Goal: Transaction & Acquisition: Purchase product/service

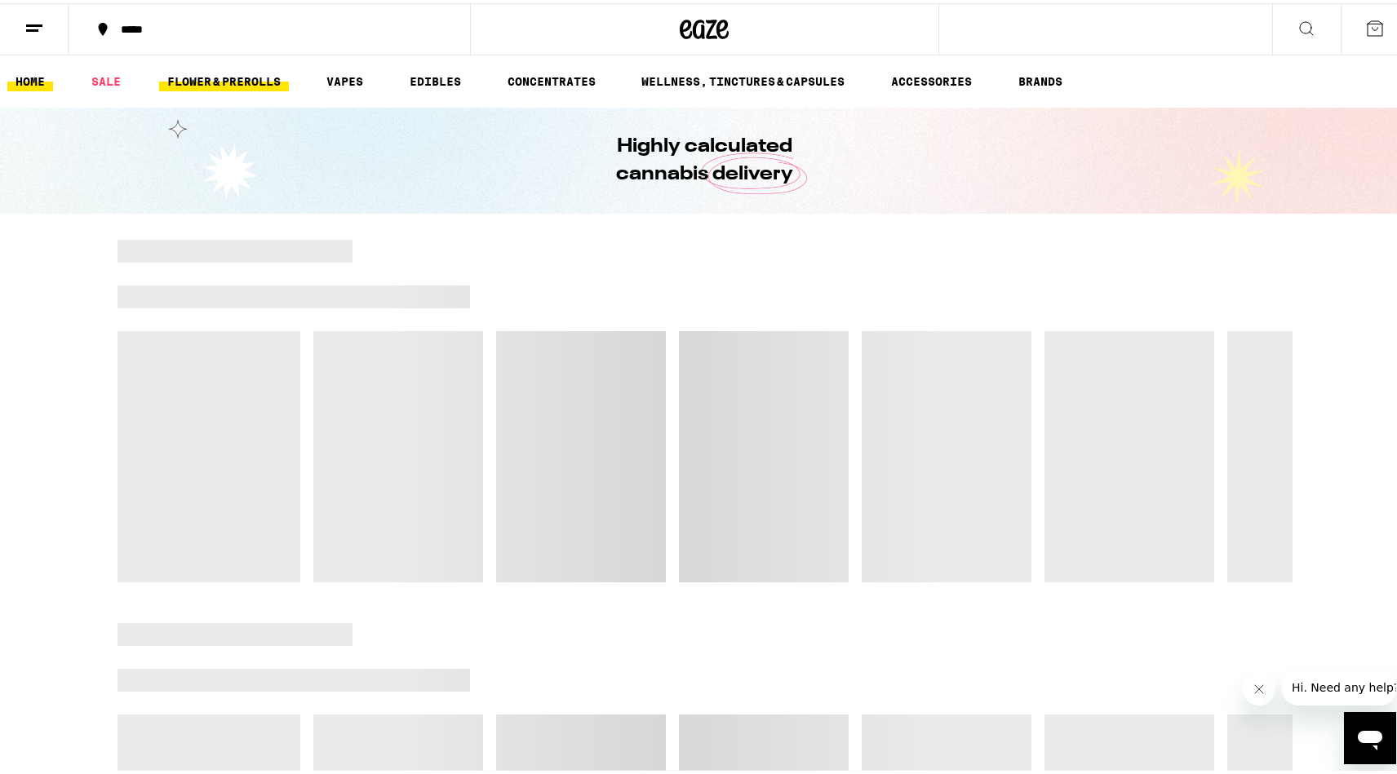
click at [277, 79] on link "FLOWER & PREROLLS" at bounding box center [224, 79] width 130 height 20
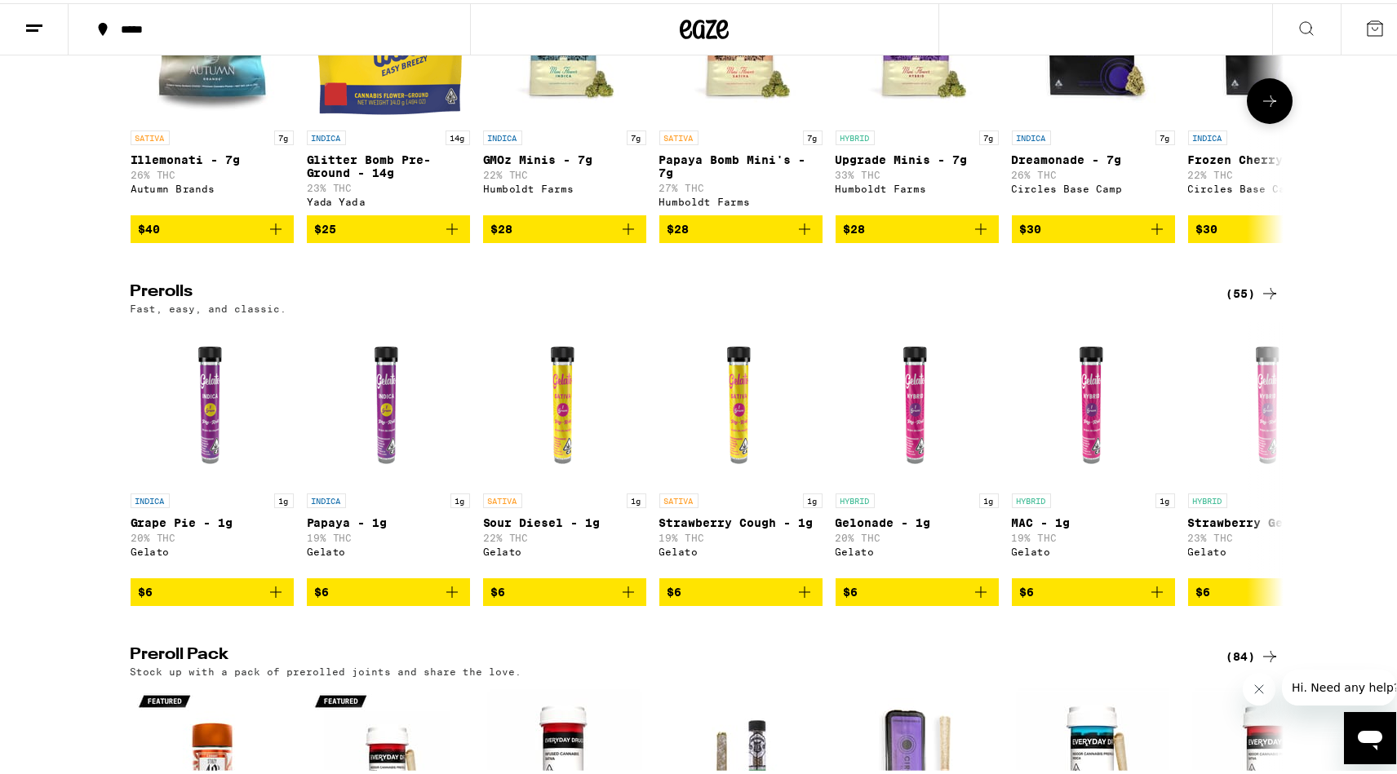
scroll to position [653, 0]
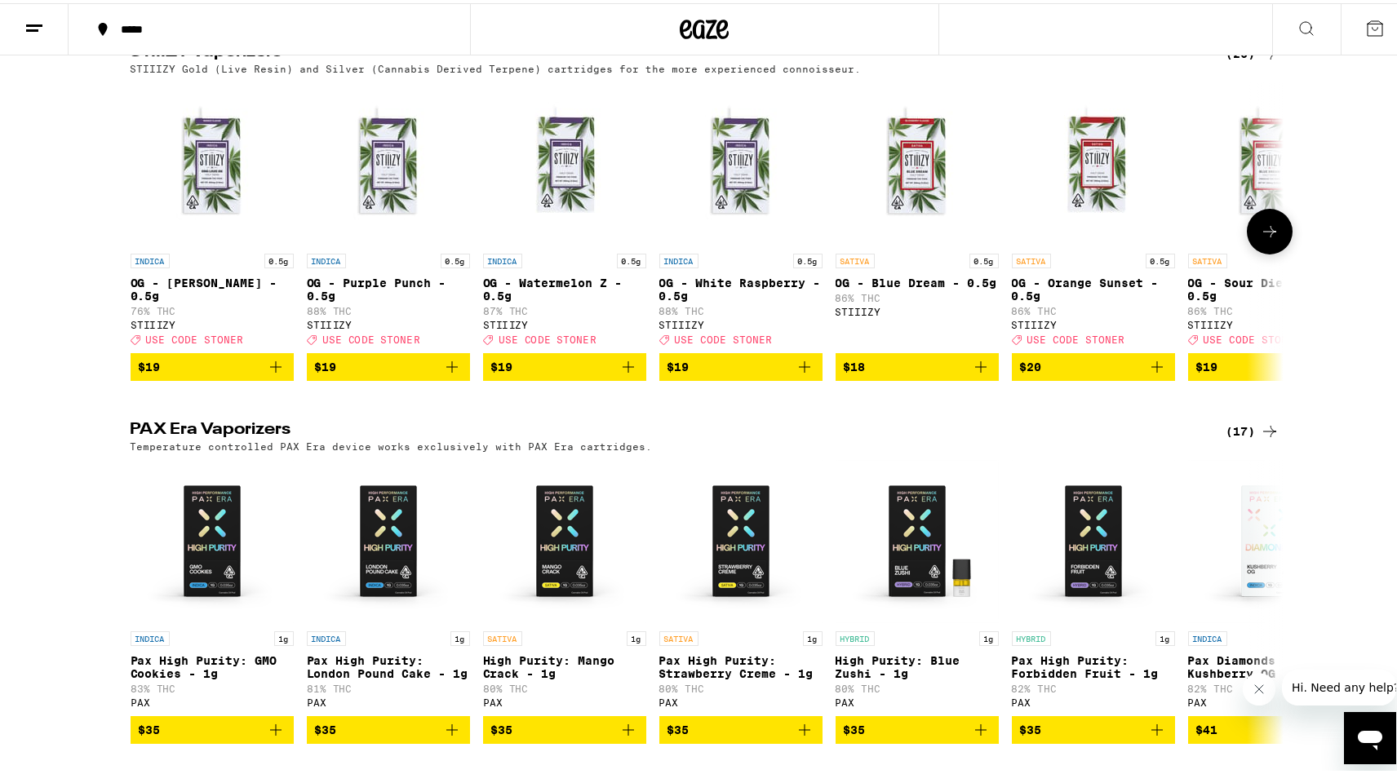
scroll to position [2774, 0]
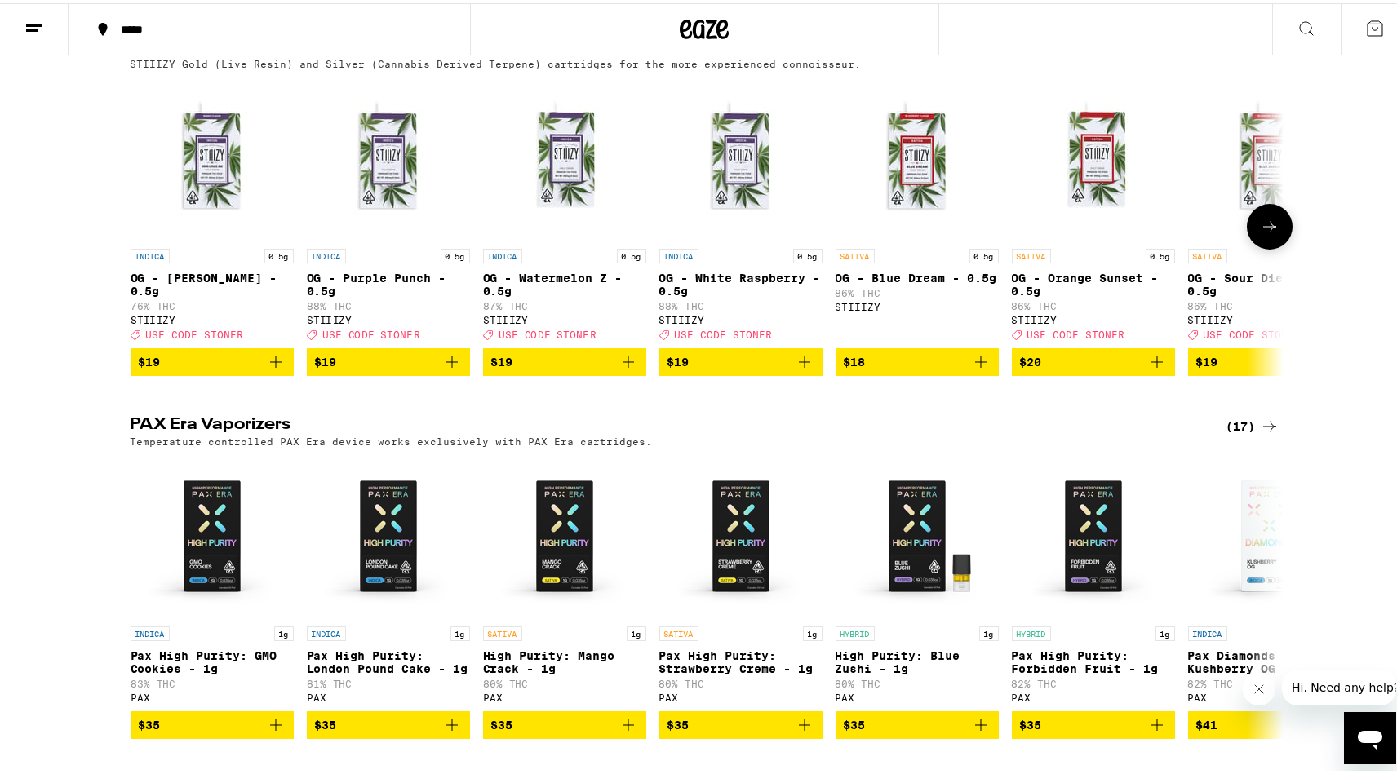
click at [1280, 246] on button at bounding box center [1270, 224] width 46 height 46
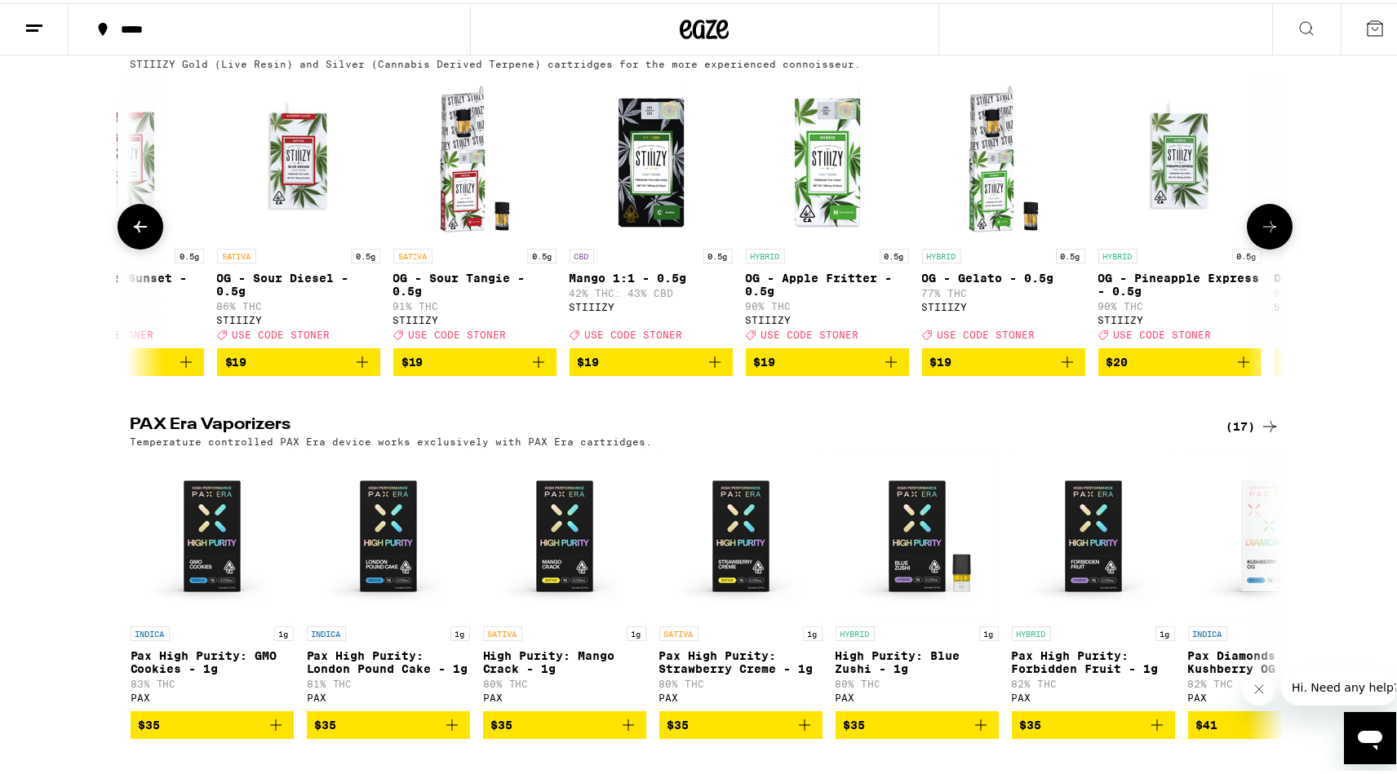
click at [1281, 246] on button at bounding box center [1270, 224] width 46 height 46
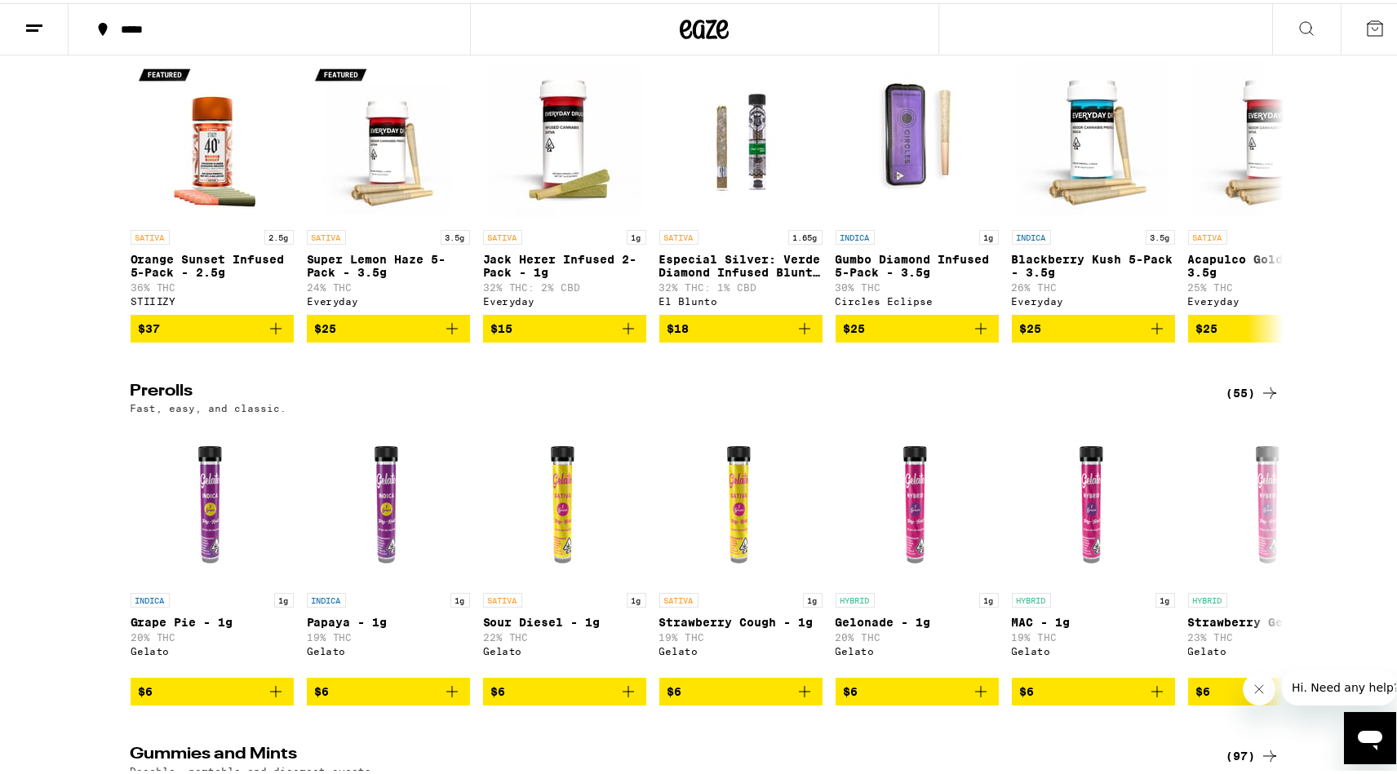
scroll to position [3508, 0]
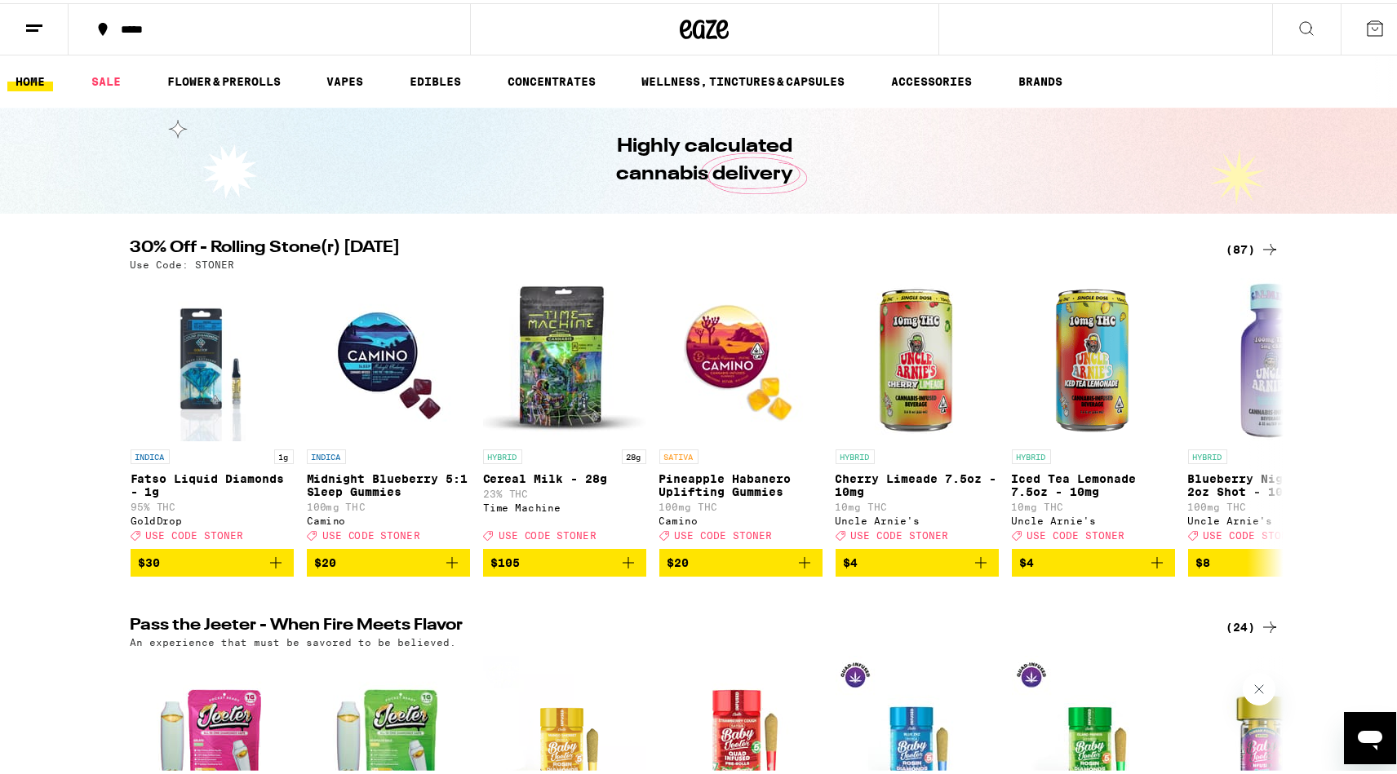
click at [1260, 240] on icon at bounding box center [1270, 247] width 20 height 20
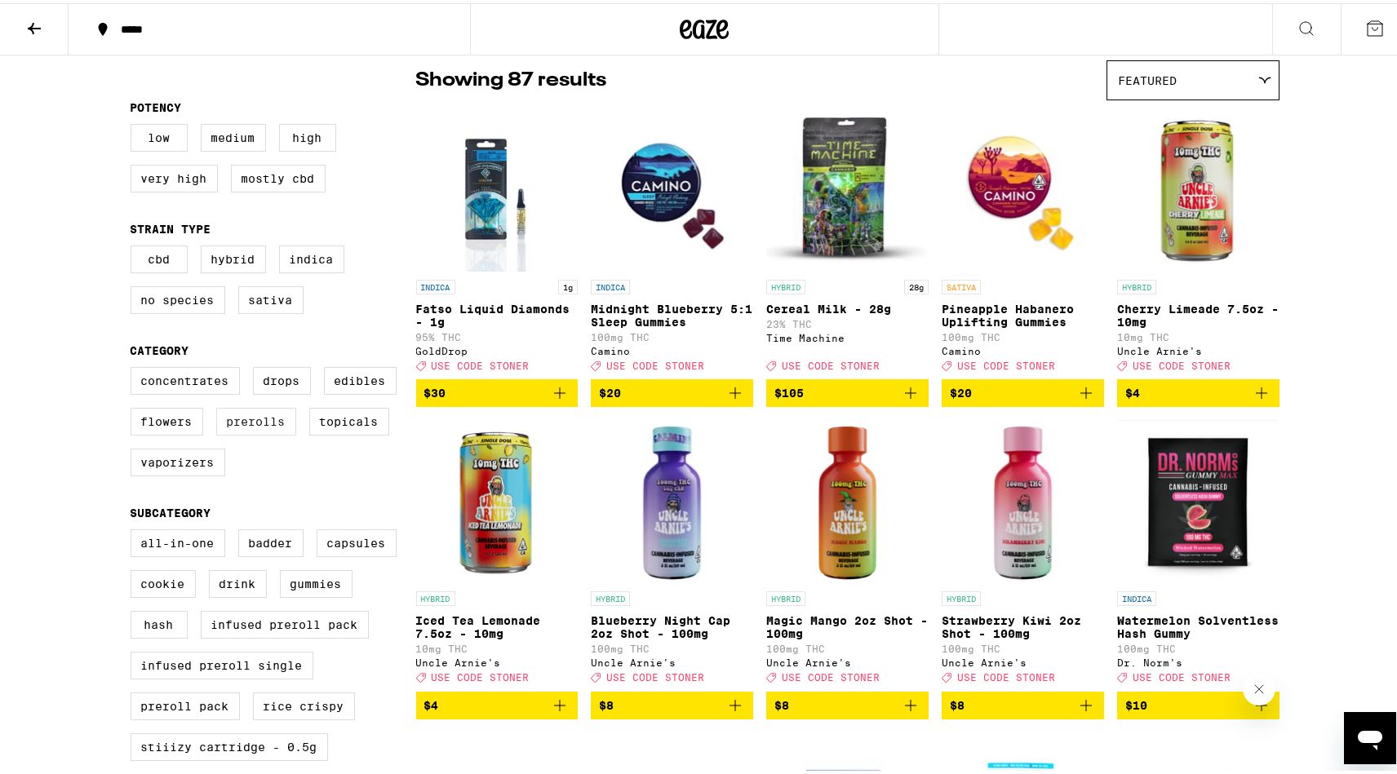
scroll to position [163, 0]
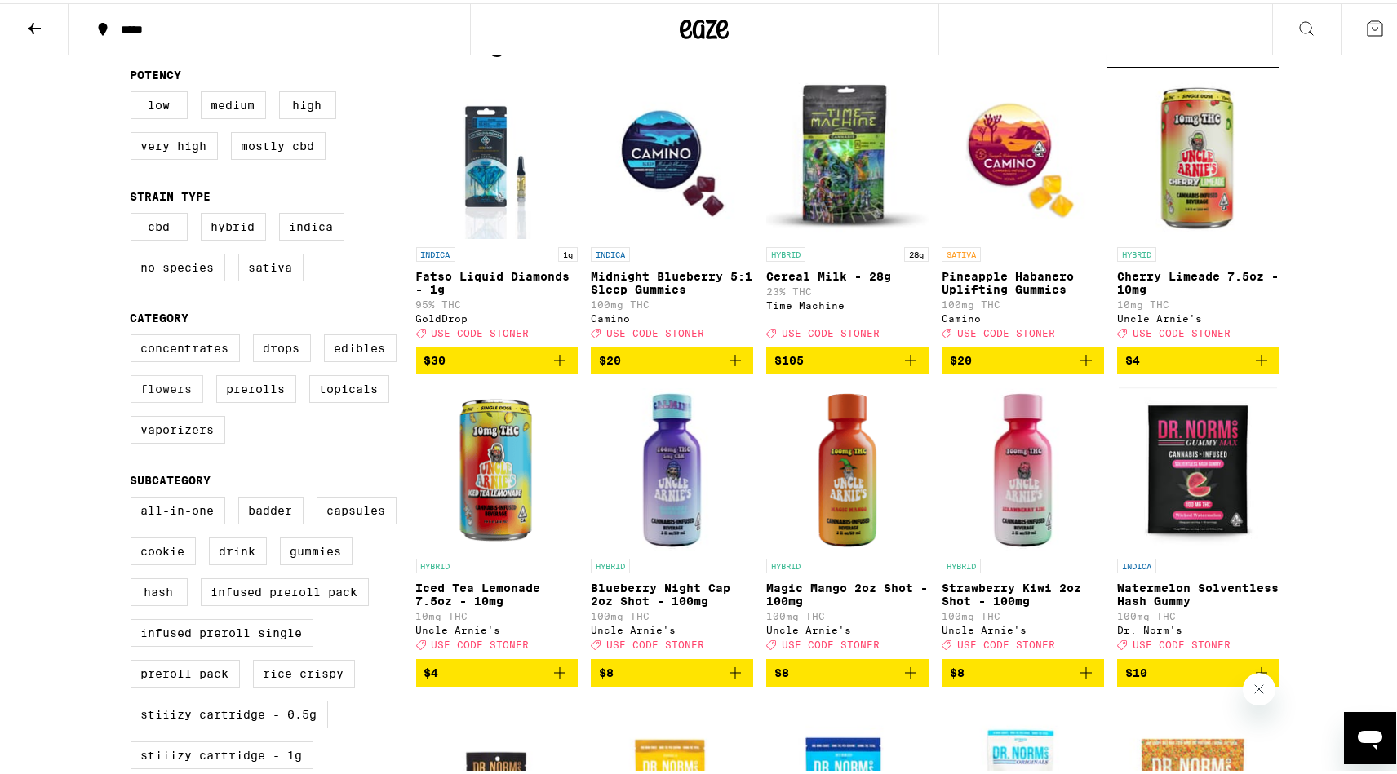
click at [183, 396] on label "Flowers" at bounding box center [167, 386] width 73 height 28
click at [135, 334] on input "Flowers" at bounding box center [134, 334] width 1 height 1
checkbox input "true"
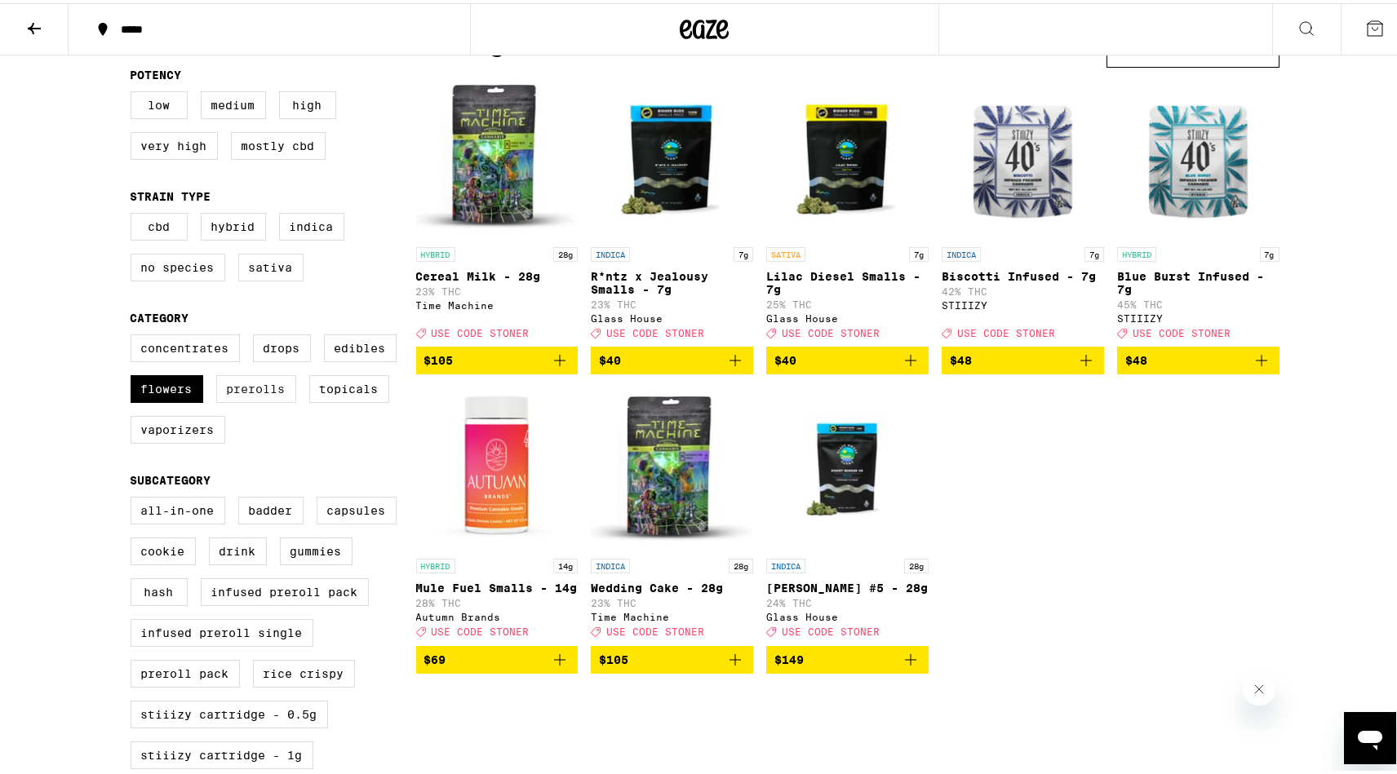
click at [237, 400] on label "Prerolls" at bounding box center [256, 386] width 80 height 28
click at [135, 334] on input "Prerolls" at bounding box center [134, 334] width 1 height 1
checkbox input "true"
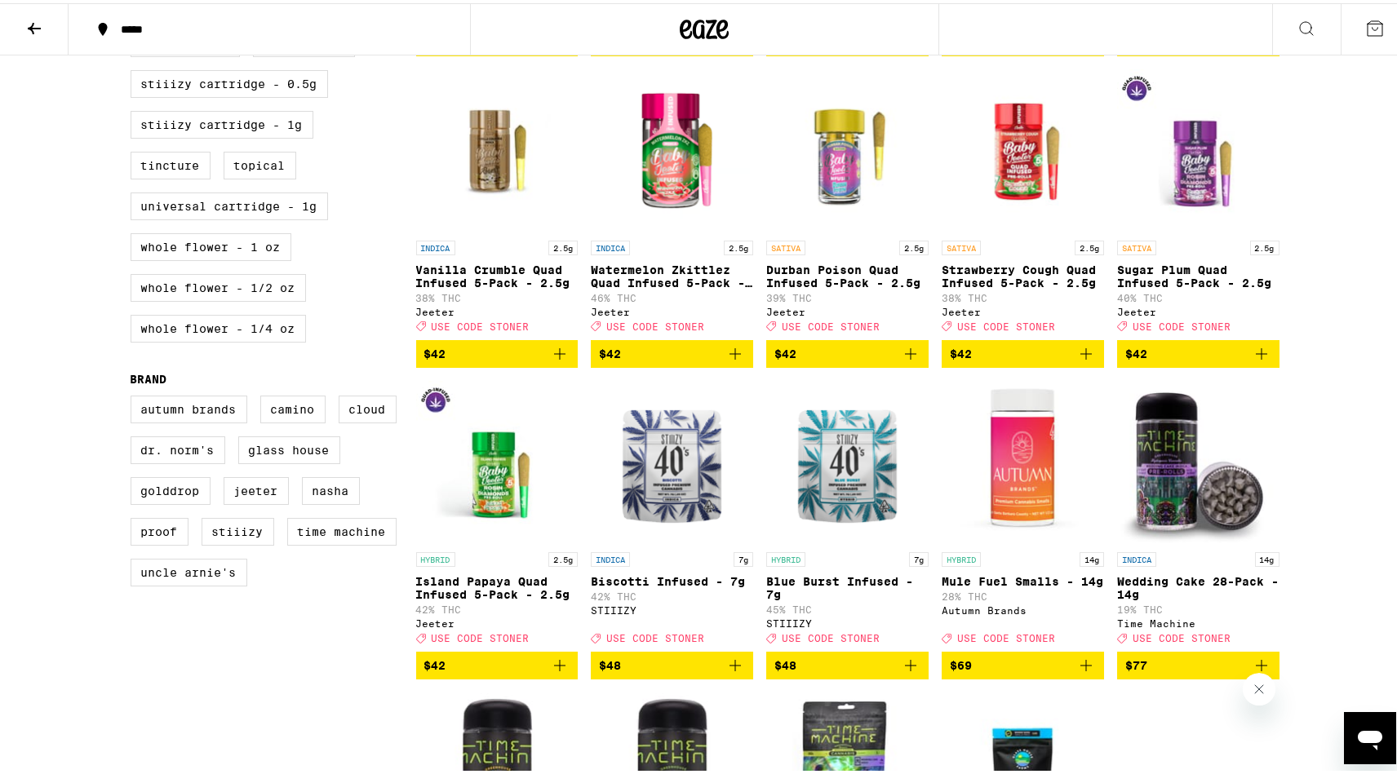
scroll to position [1061, 0]
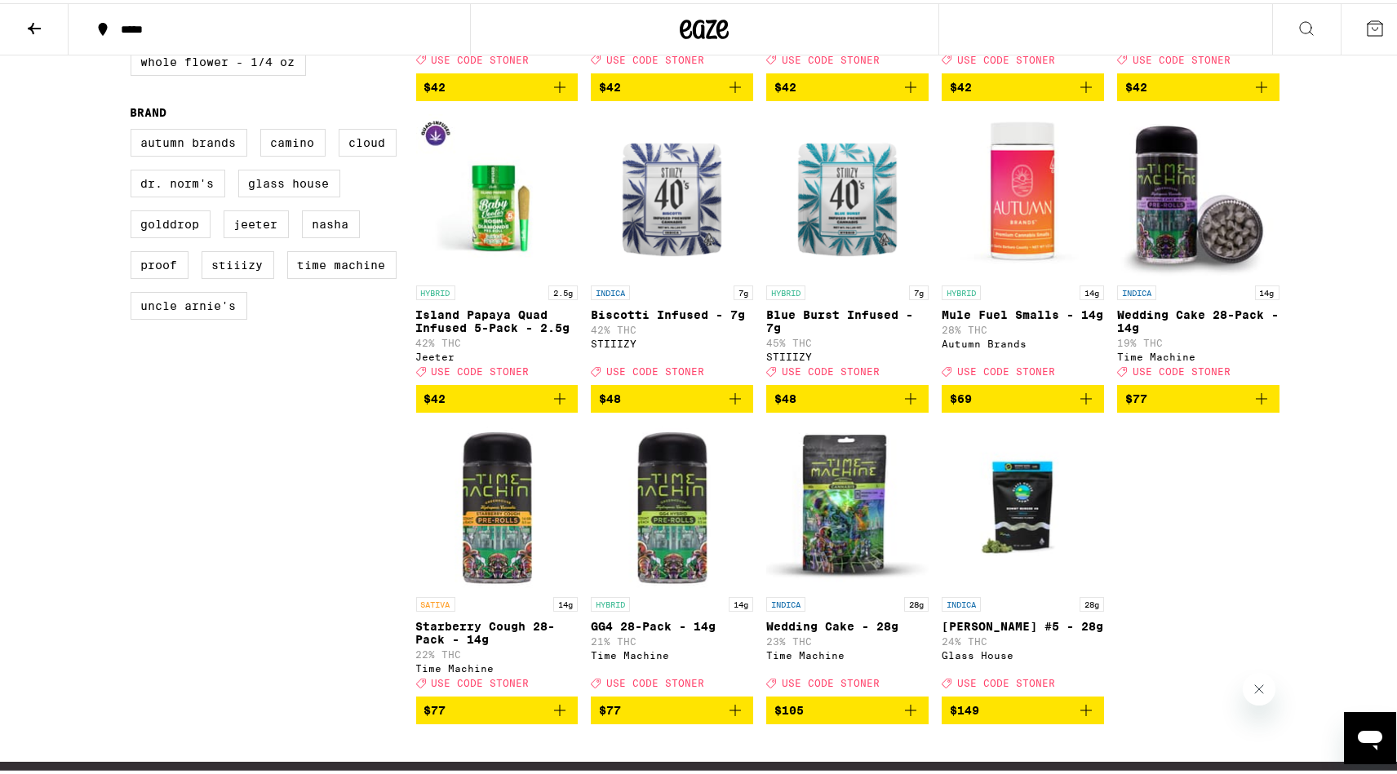
click at [1252, 405] on icon "Add to bag" at bounding box center [1262, 396] width 20 height 20
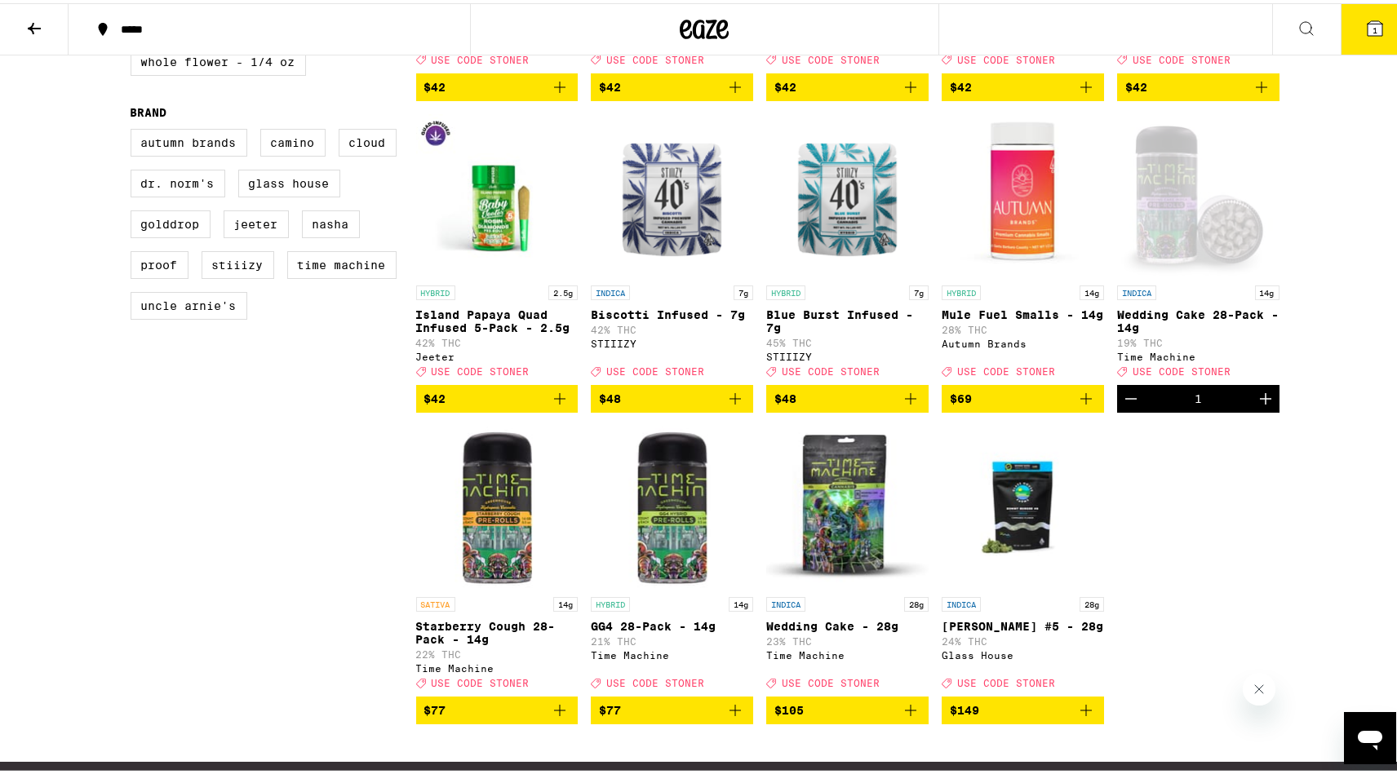
click at [1367, 21] on icon at bounding box center [1374, 25] width 15 height 15
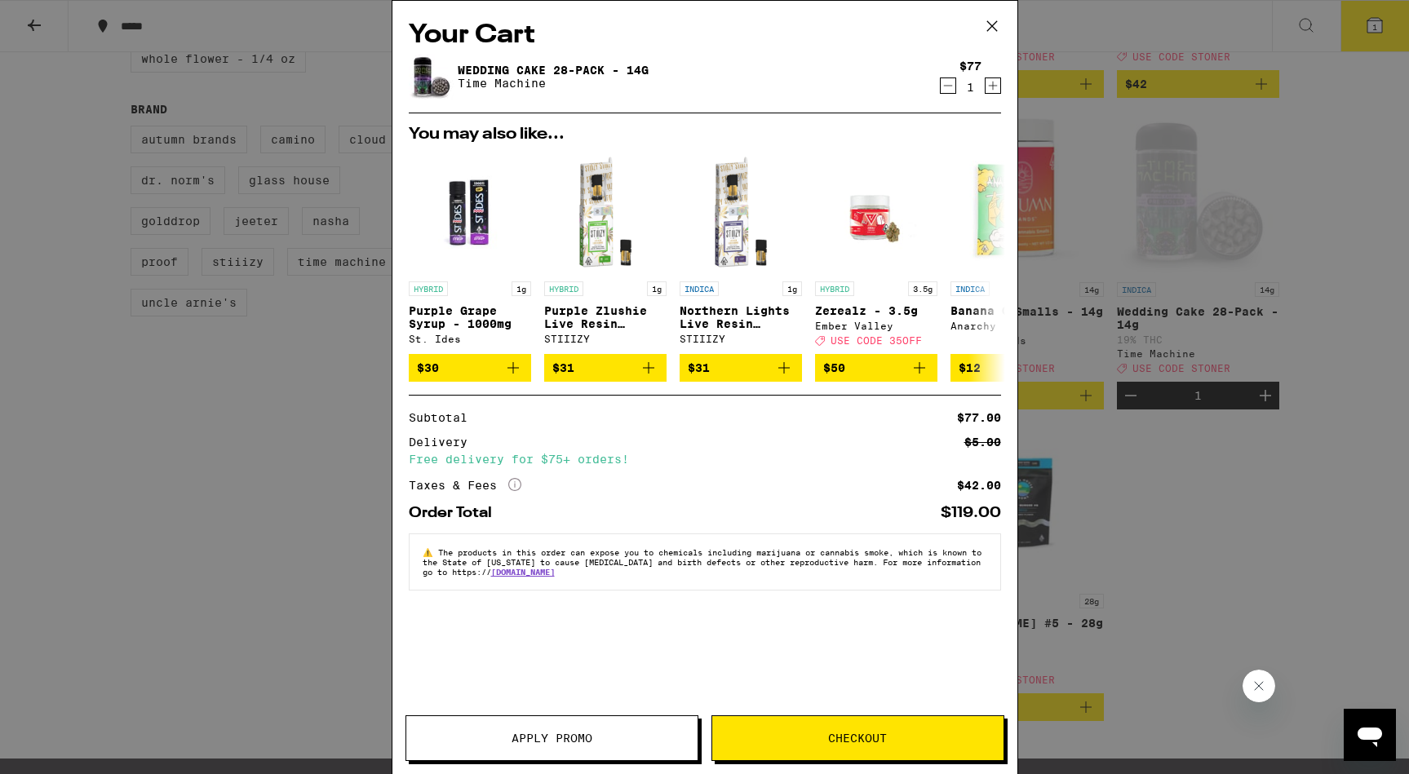
click at [624, 730] on button "Apply Promo" at bounding box center [551, 738] width 293 height 46
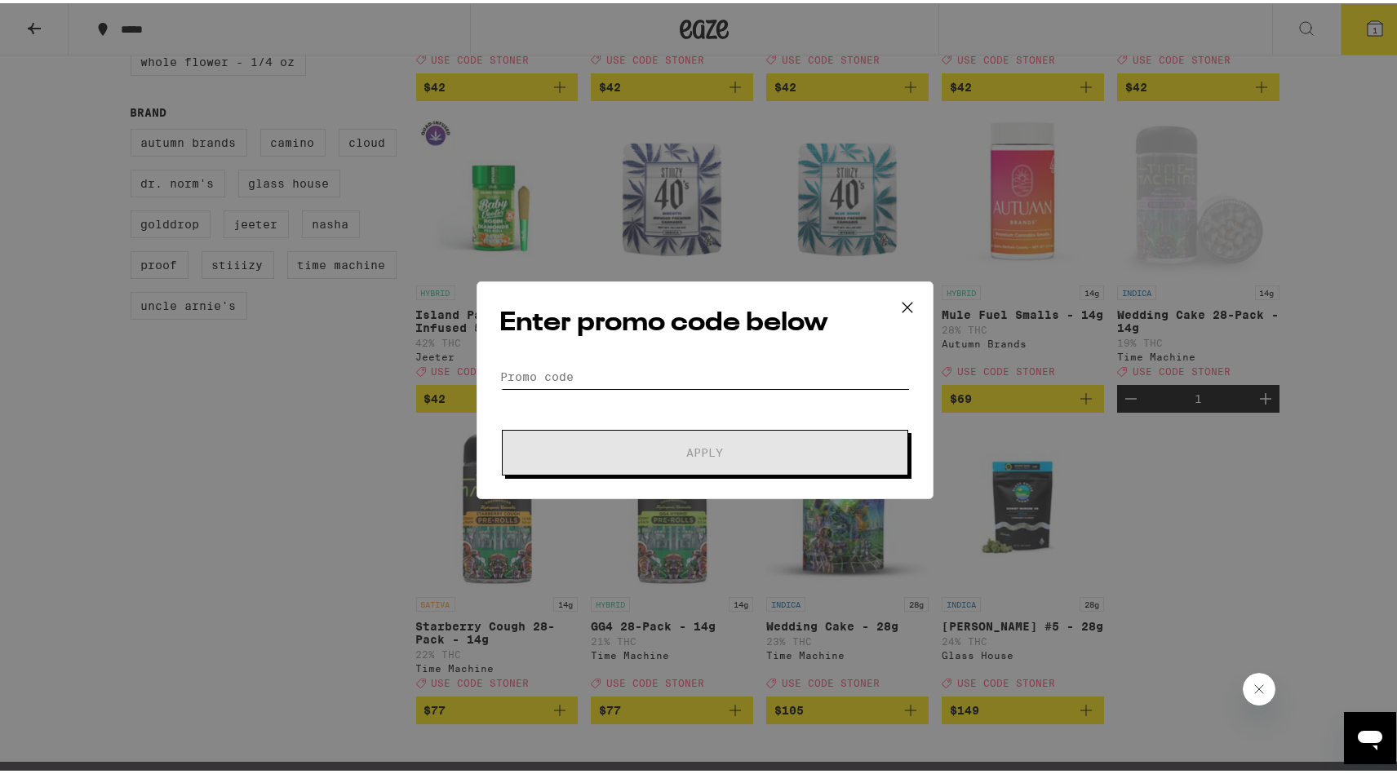
click at [671, 384] on input "Promo Code" at bounding box center [705, 373] width 410 height 24
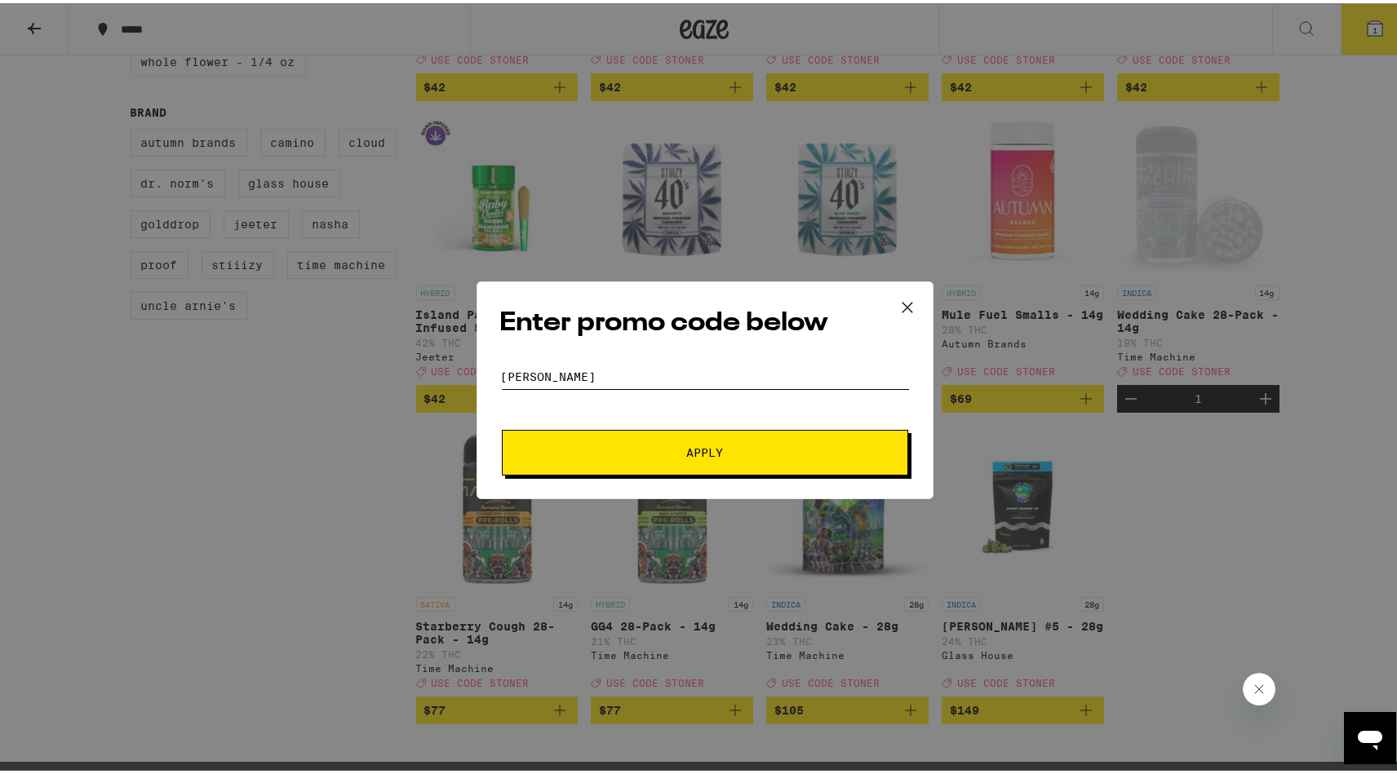
type input "STONER"
click at [502, 427] on button "Apply" at bounding box center [705, 450] width 406 height 46
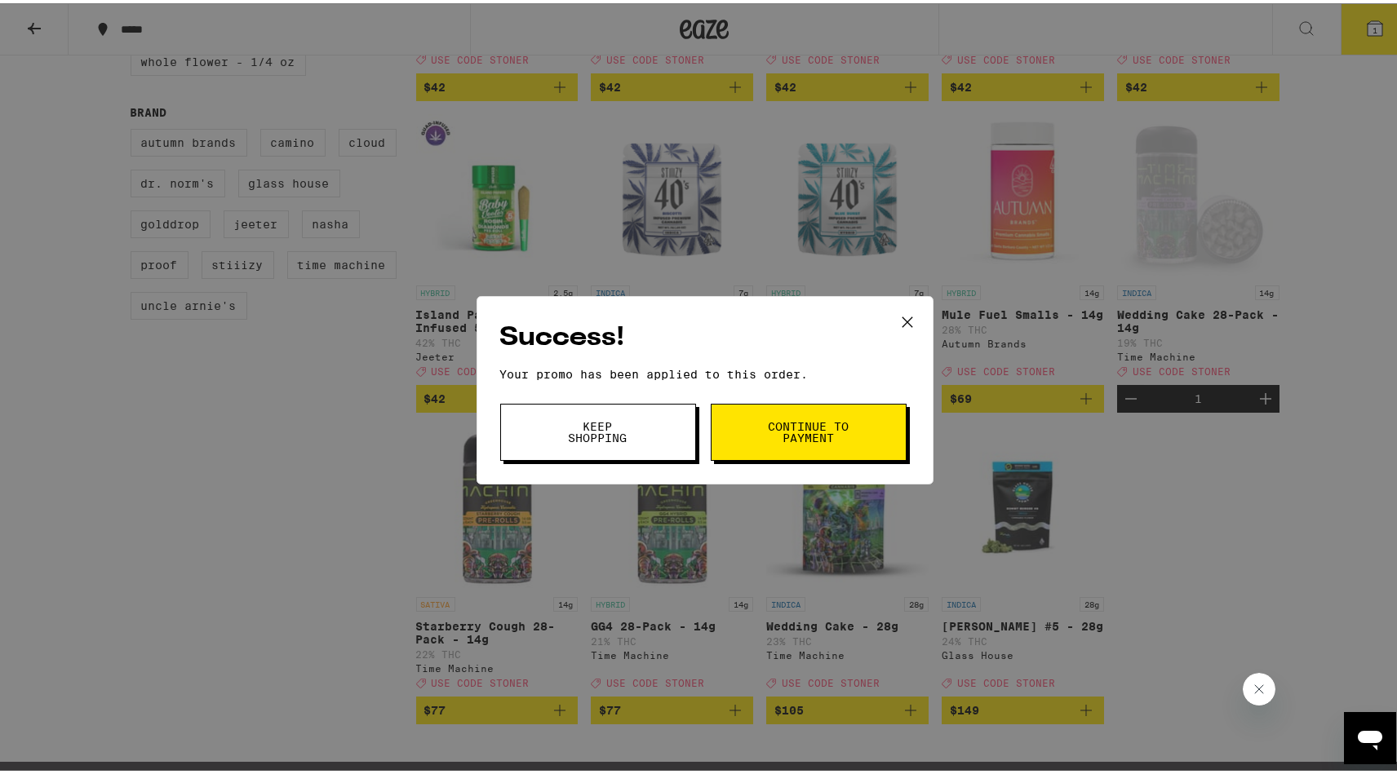
click at [631, 424] on span "Keep Shopping" at bounding box center [597, 429] width 83 height 23
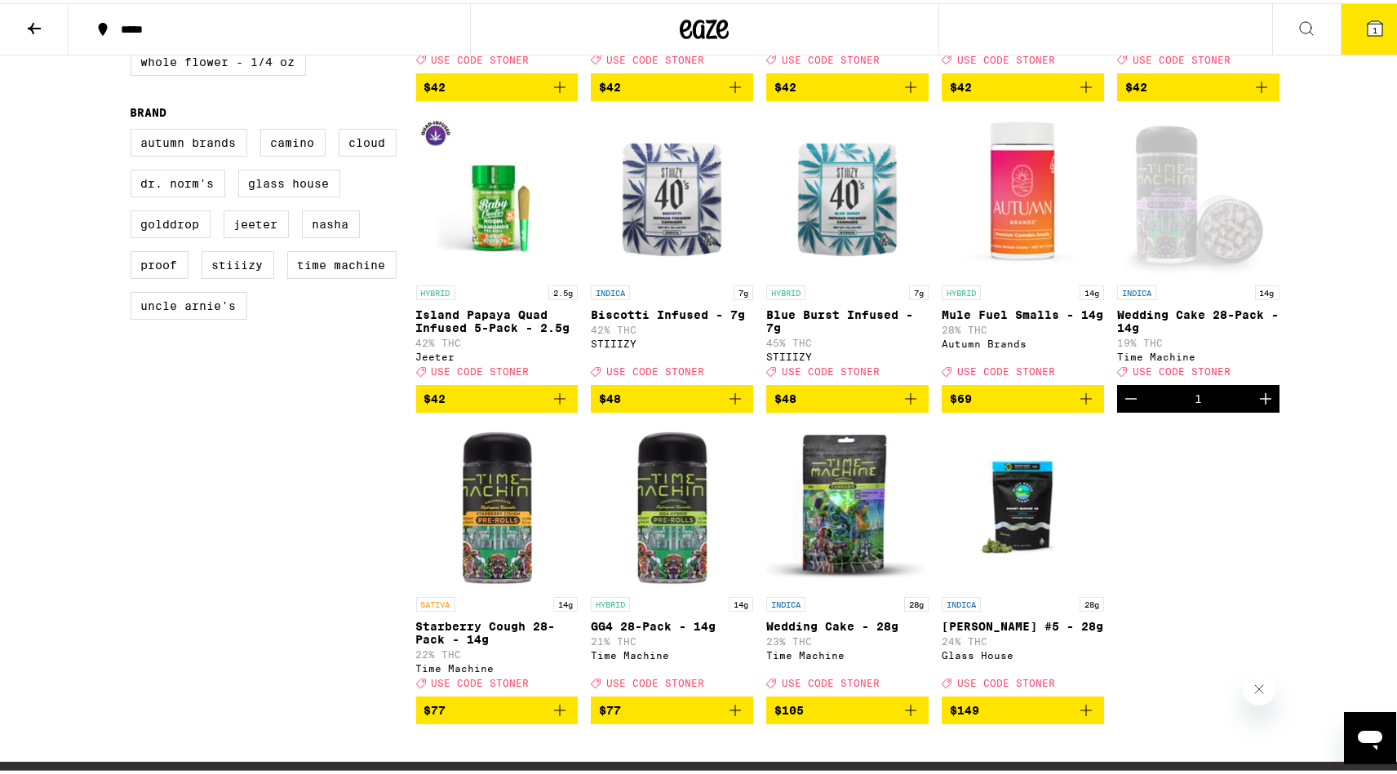
click at [1367, 24] on icon at bounding box center [1374, 25] width 15 height 15
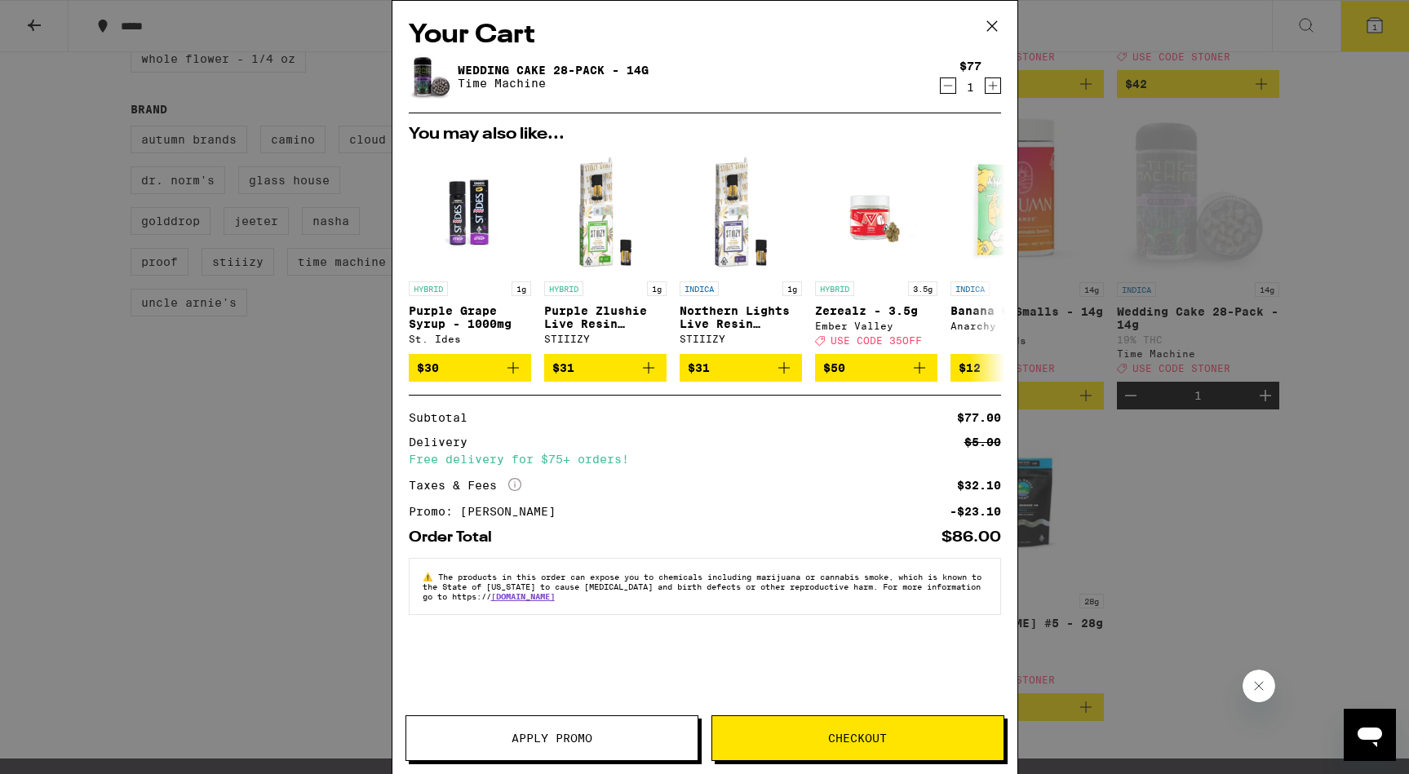
click at [1214, 516] on div "Your Cart Wedding Cake 28-Pack - 14g Time Machine $77 1 You may also like... HY…" at bounding box center [704, 387] width 1409 height 774
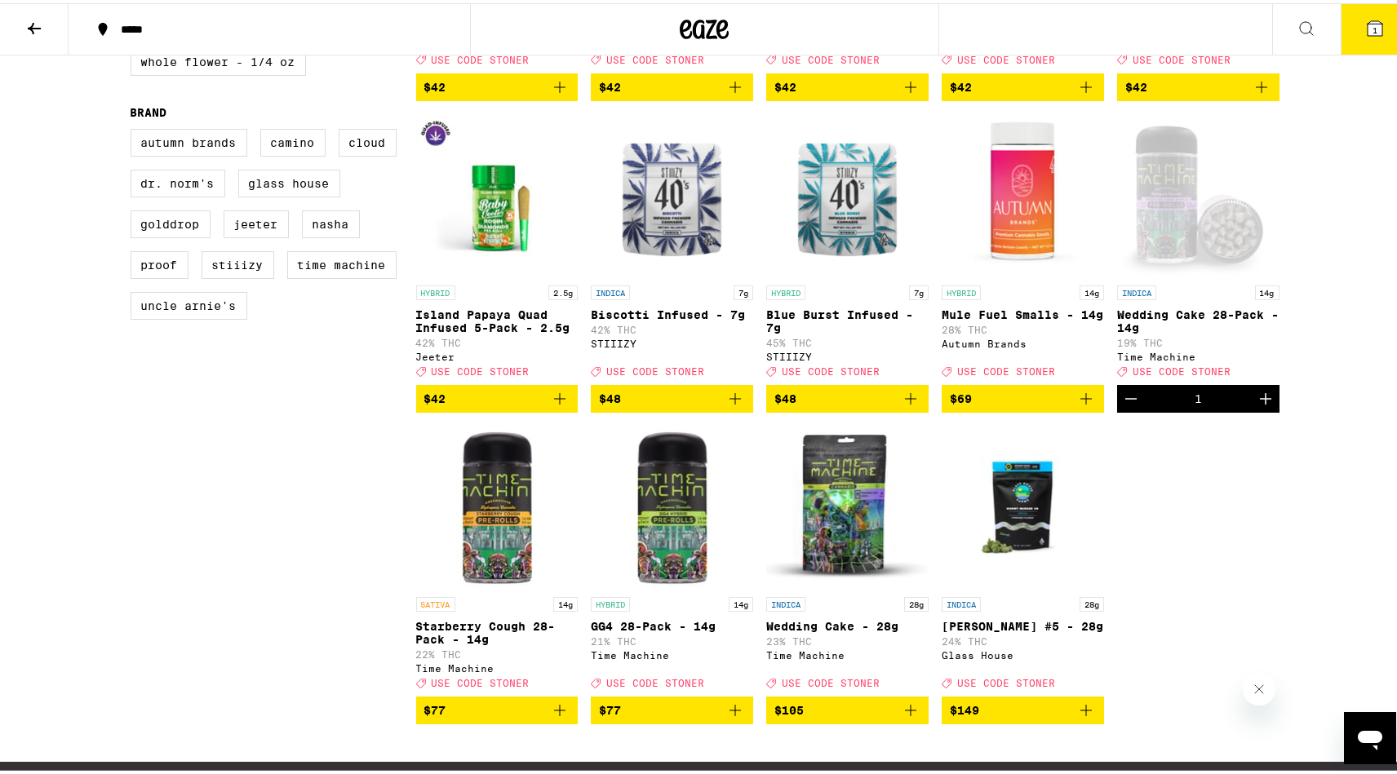
click at [1131, 405] on icon "Decrement" at bounding box center [1131, 396] width 20 height 20
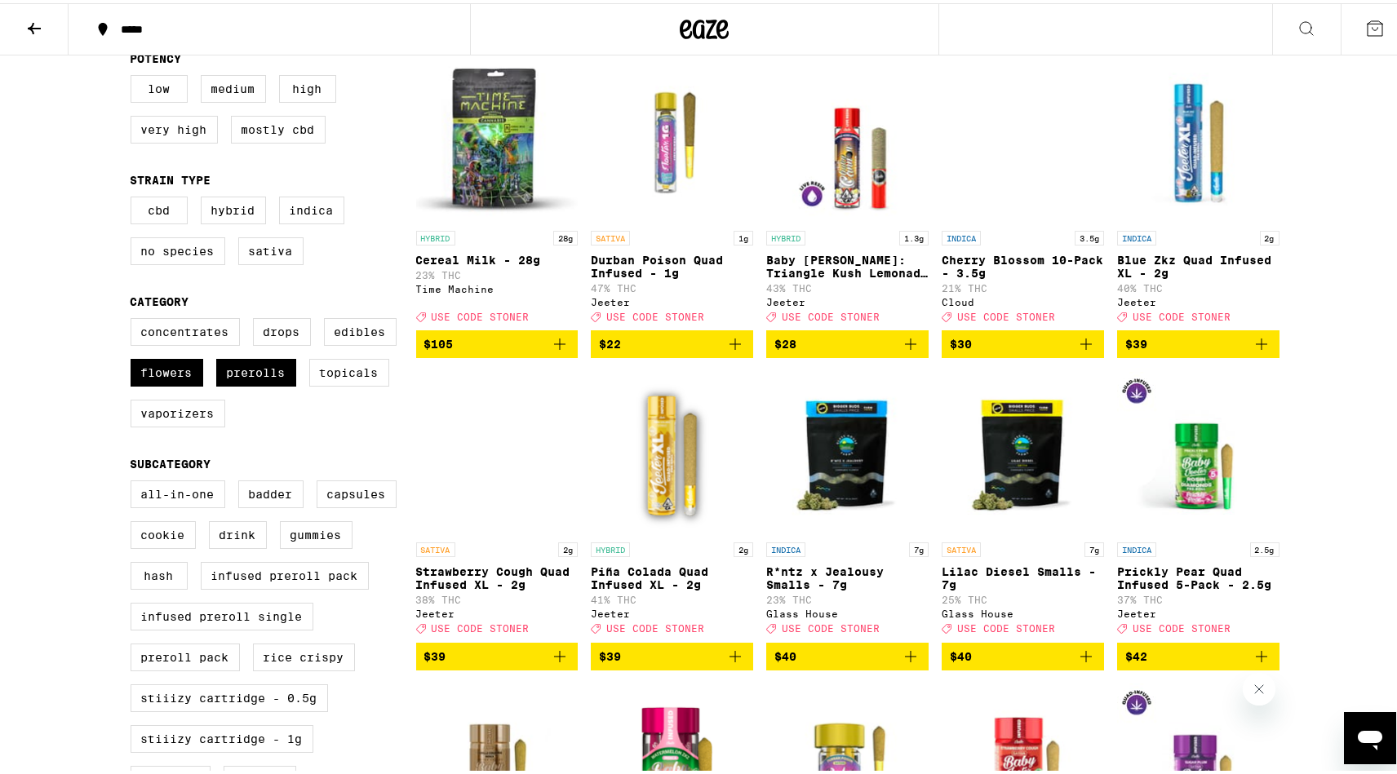
scroll to position [60, 0]
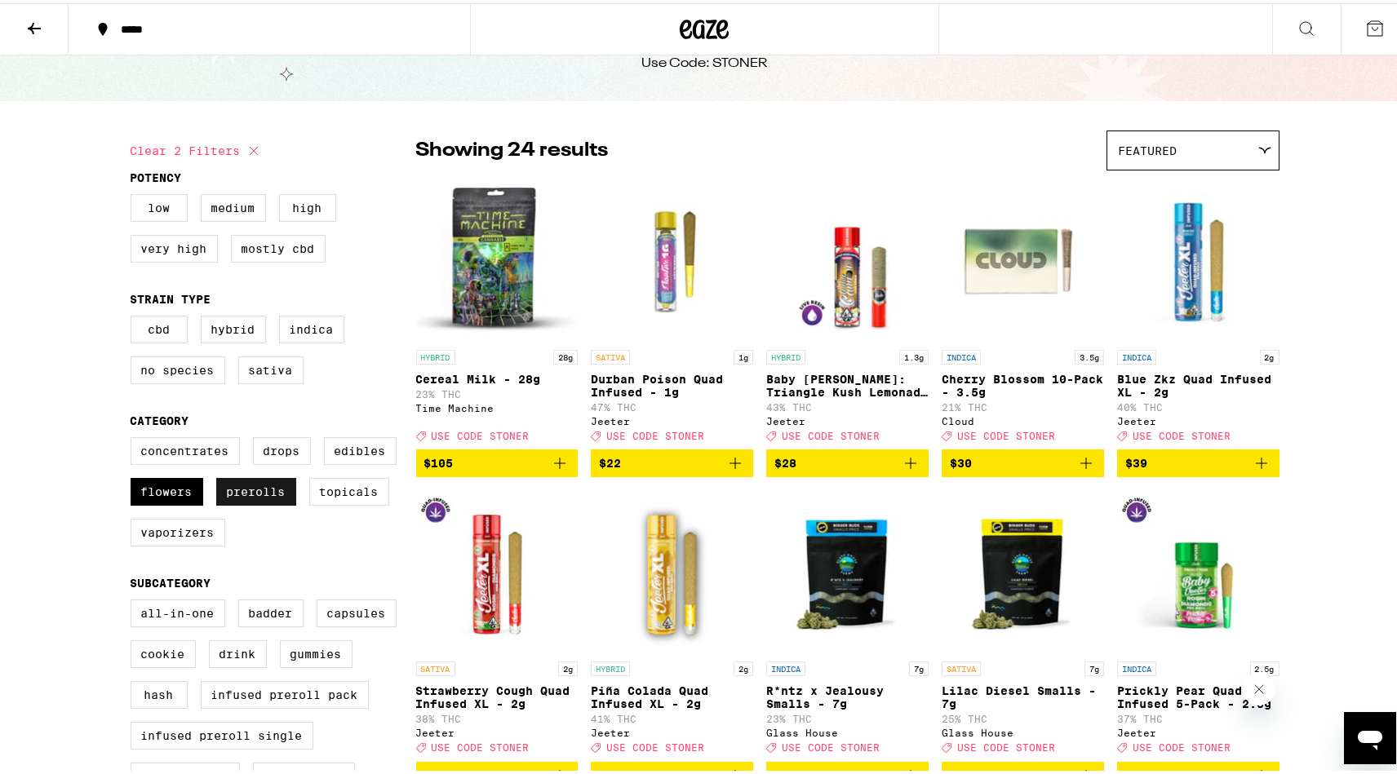
click at [259, 498] on label "Prerolls" at bounding box center [256, 489] width 80 height 28
click at [135, 437] on input "Prerolls" at bounding box center [134, 436] width 1 height 1
checkbox input "false"
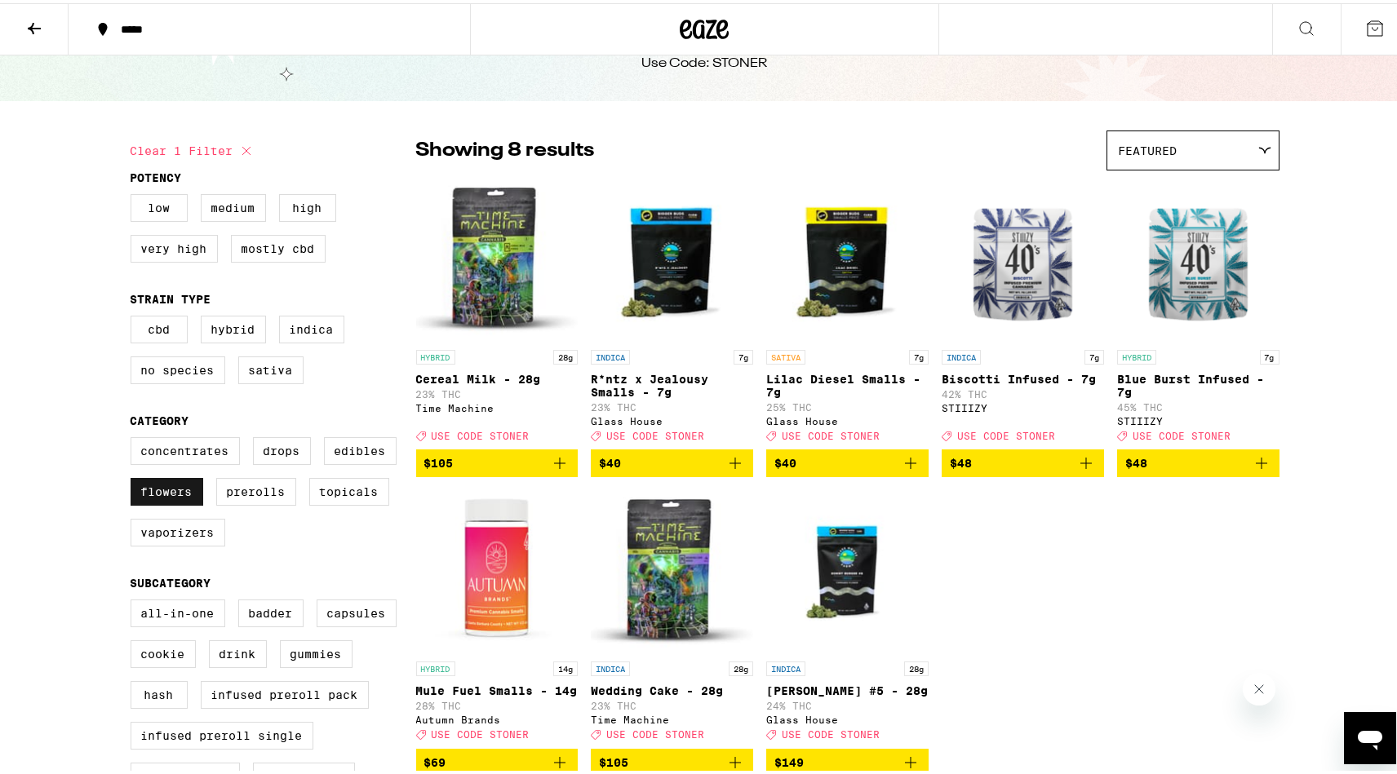
click at [158, 496] on label "Flowers" at bounding box center [167, 489] width 73 height 28
click at [135, 437] on input "Flowers" at bounding box center [134, 436] width 1 height 1
checkbox input "false"
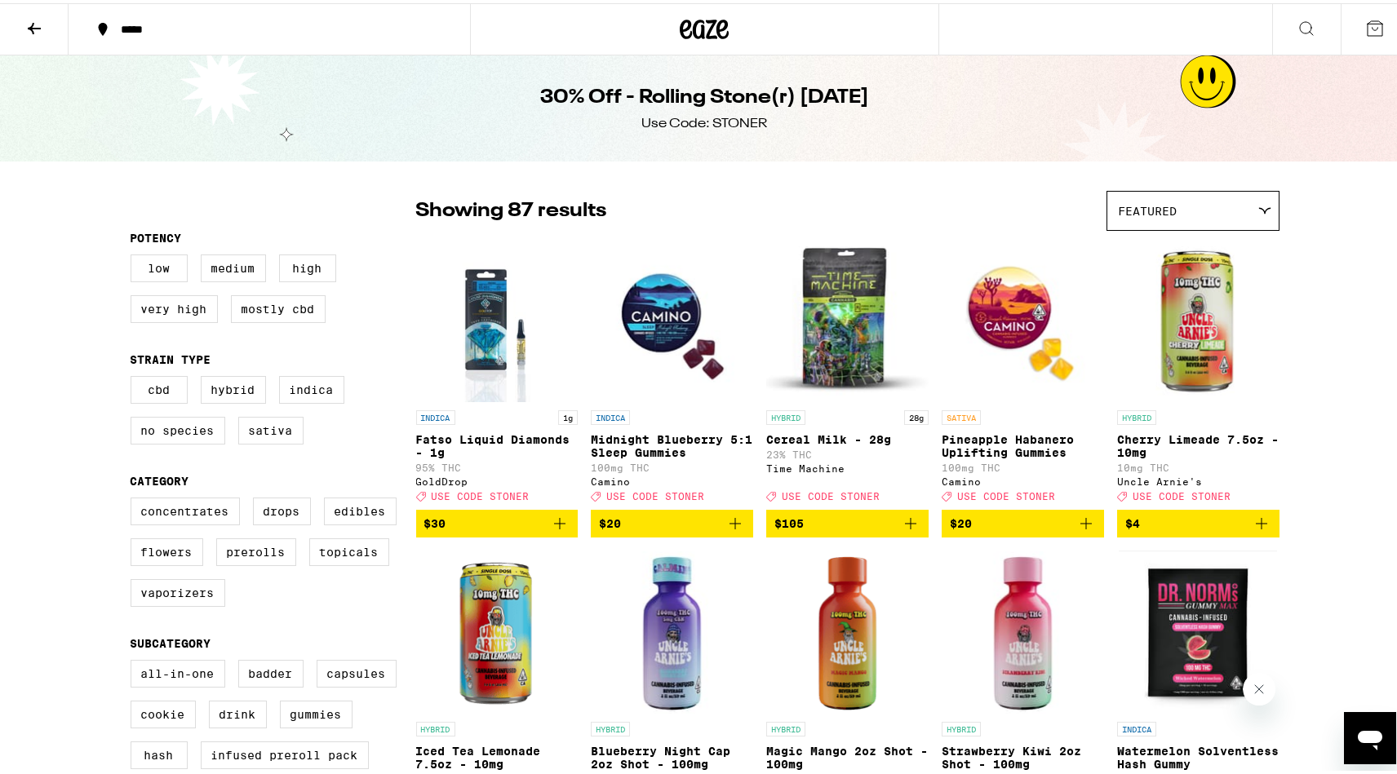
click at [32, 27] on icon at bounding box center [34, 25] width 13 height 11
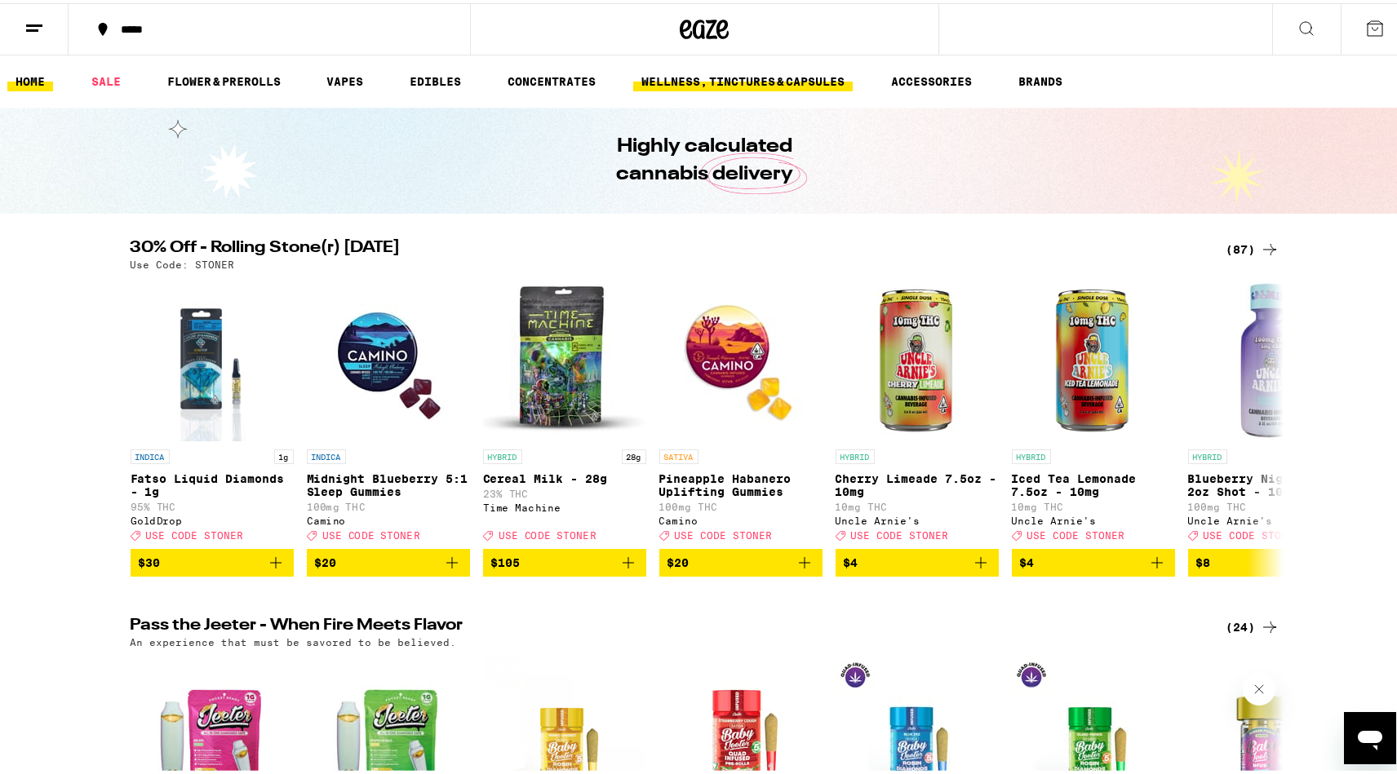
click at [695, 79] on link "WELLNESS, TINCTURES & CAPSULES" at bounding box center [742, 79] width 219 height 20
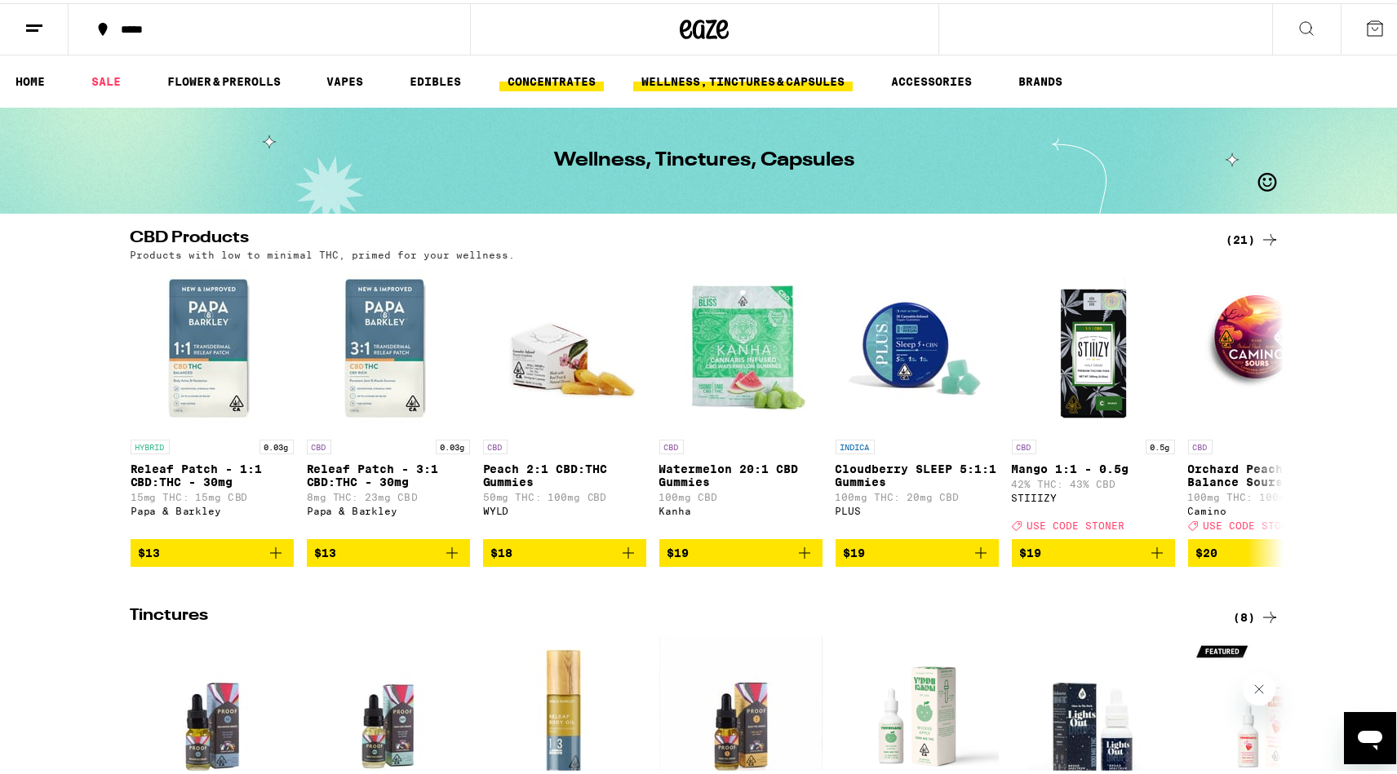
click at [556, 78] on link "CONCENTRATES" at bounding box center [551, 79] width 104 height 20
click at [448, 77] on link "EDIBLES" at bounding box center [435, 79] width 68 height 20
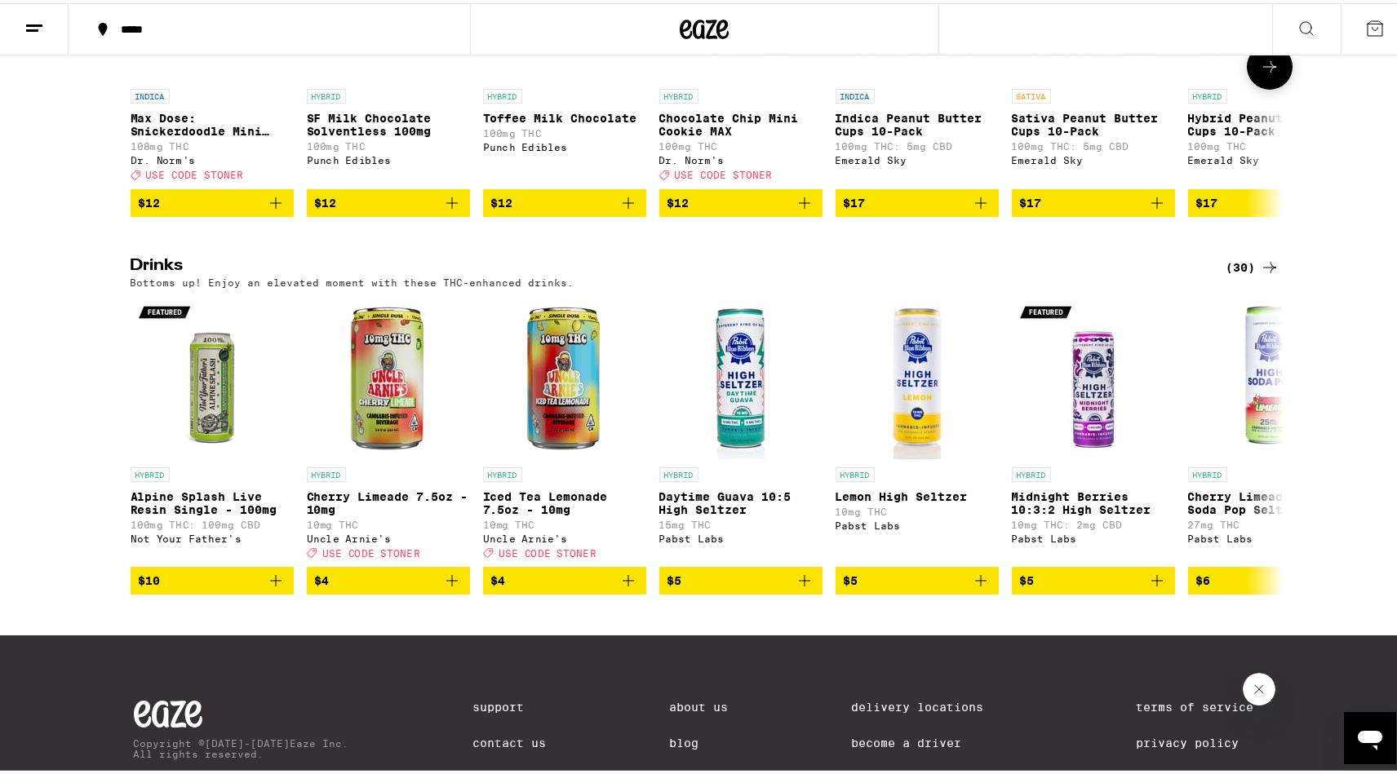
scroll to position [734, 0]
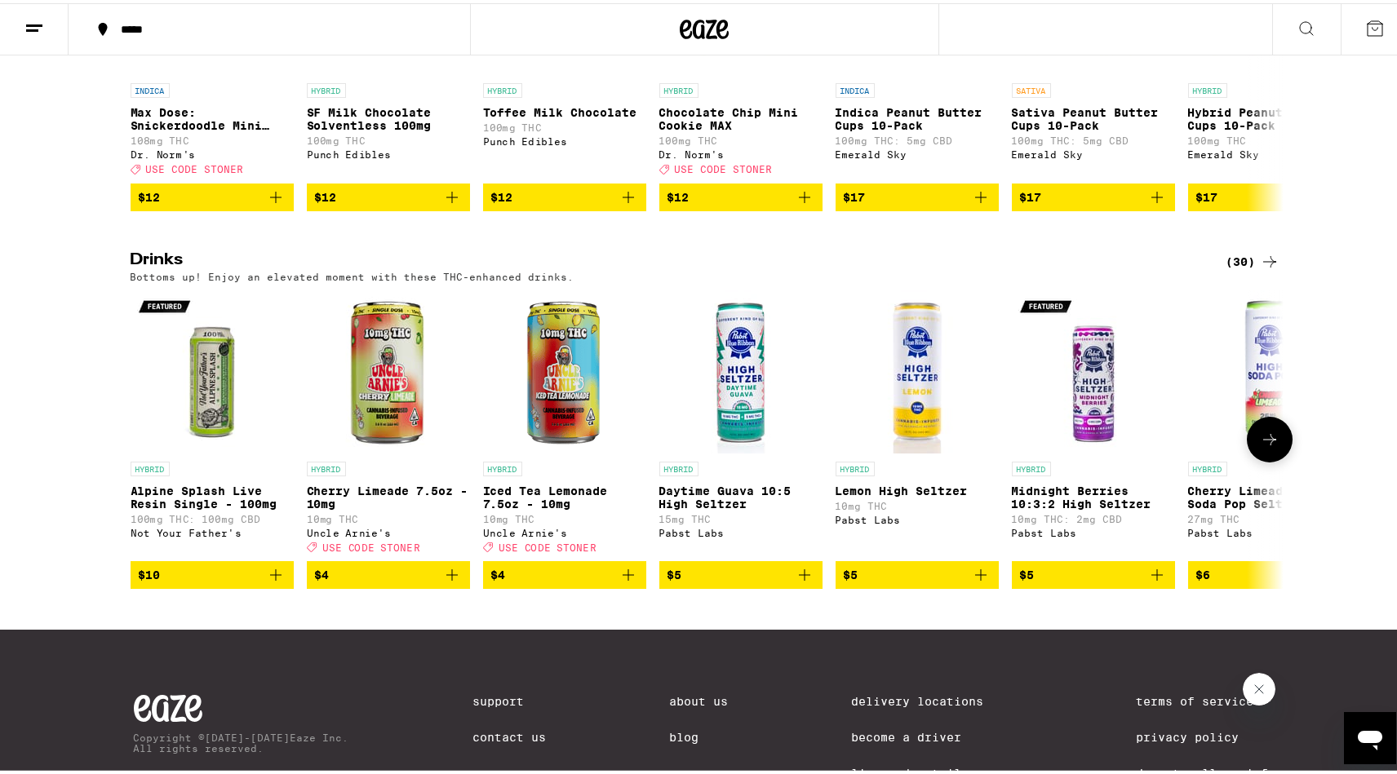
click at [1260, 446] on icon at bounding box center [1270, 437] width 20 height 20
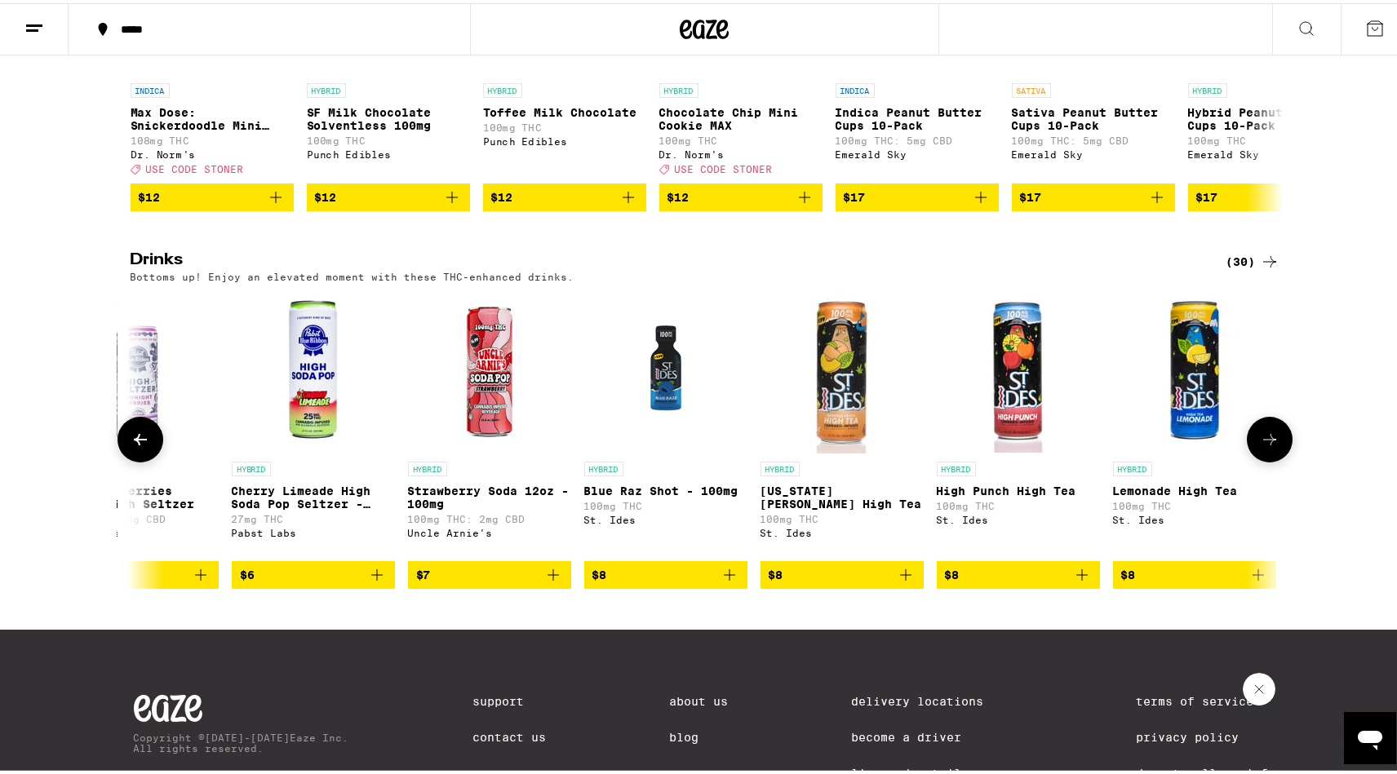
click at [1265, 446] on icon at bounding box center [1270, 437] width 20 height 20
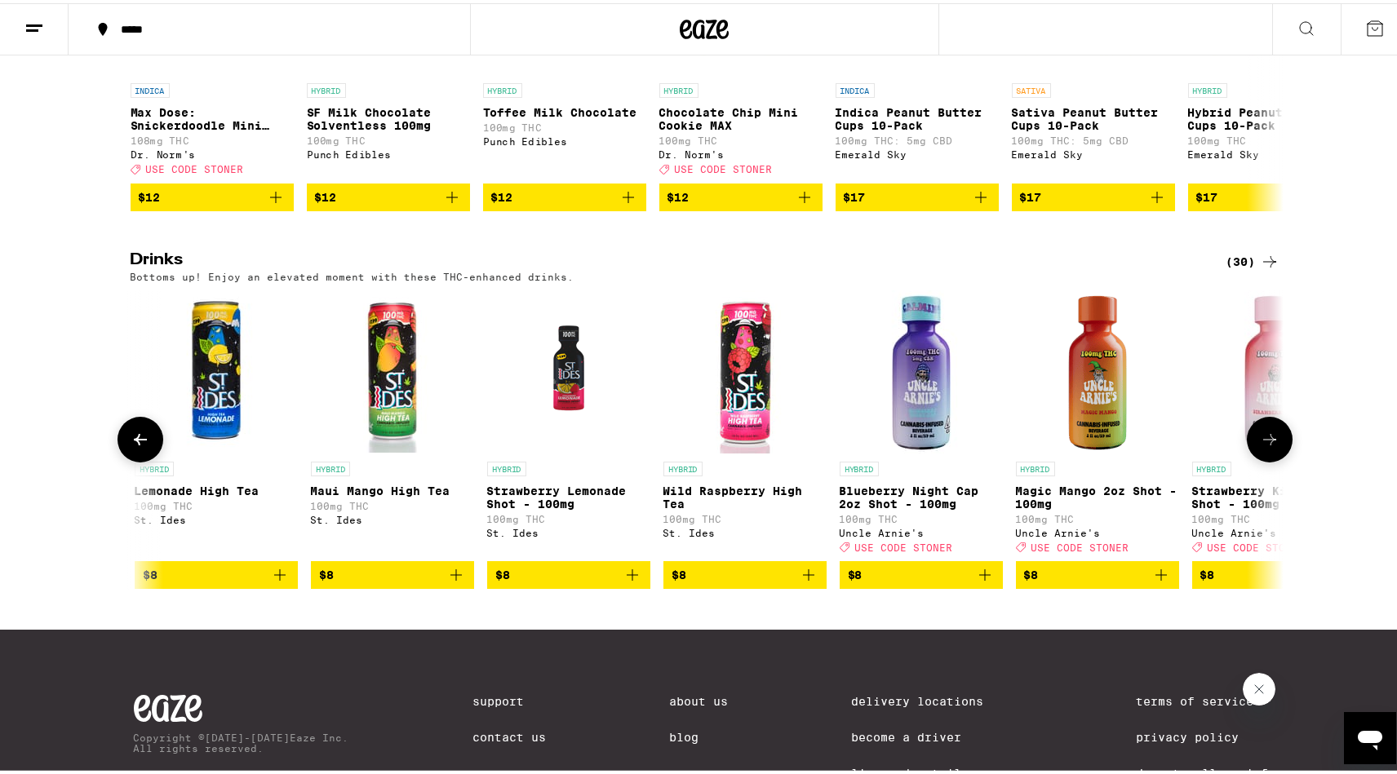
click at [1265, 446] on icon at bounding box center [1270, 437] width 20 height 20
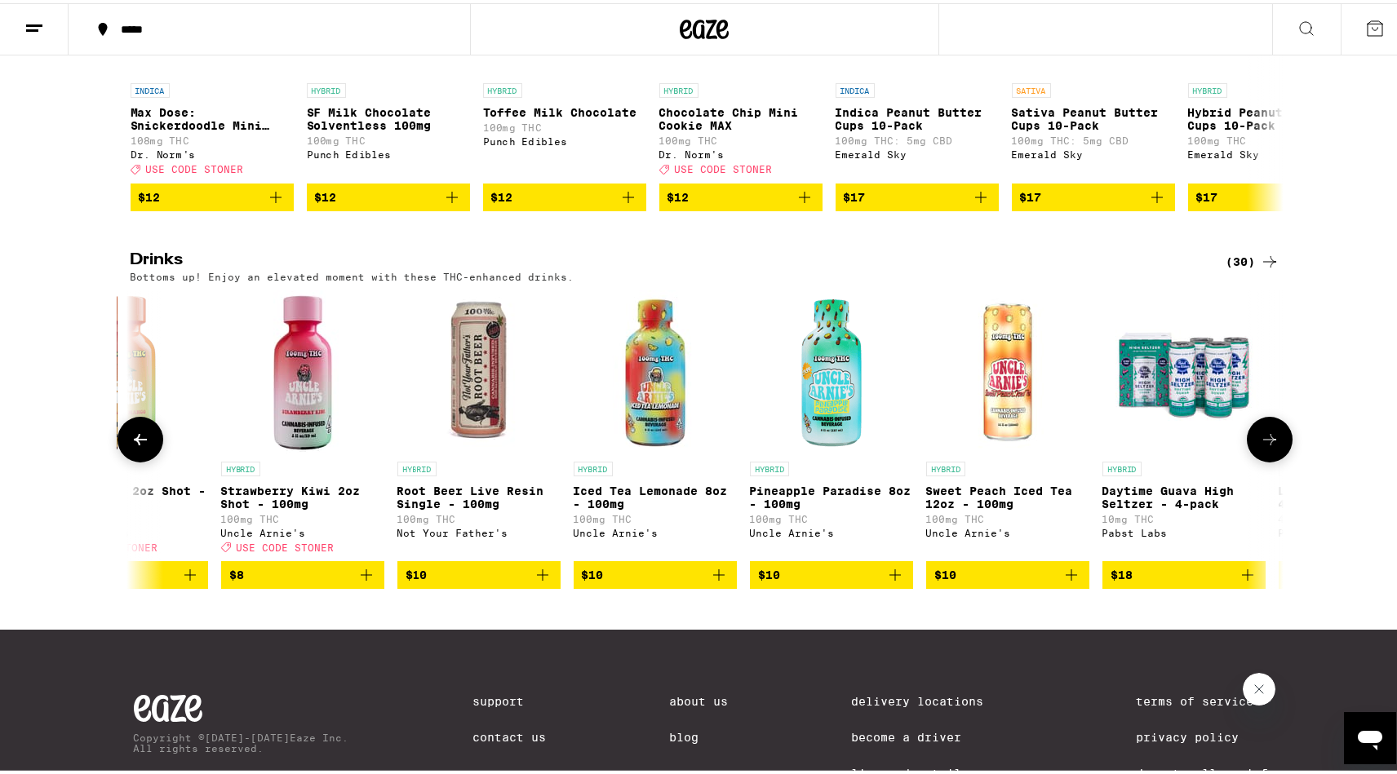
click at [1265, 446] on icon at bounding box center [1270, 437] width 20 height 20
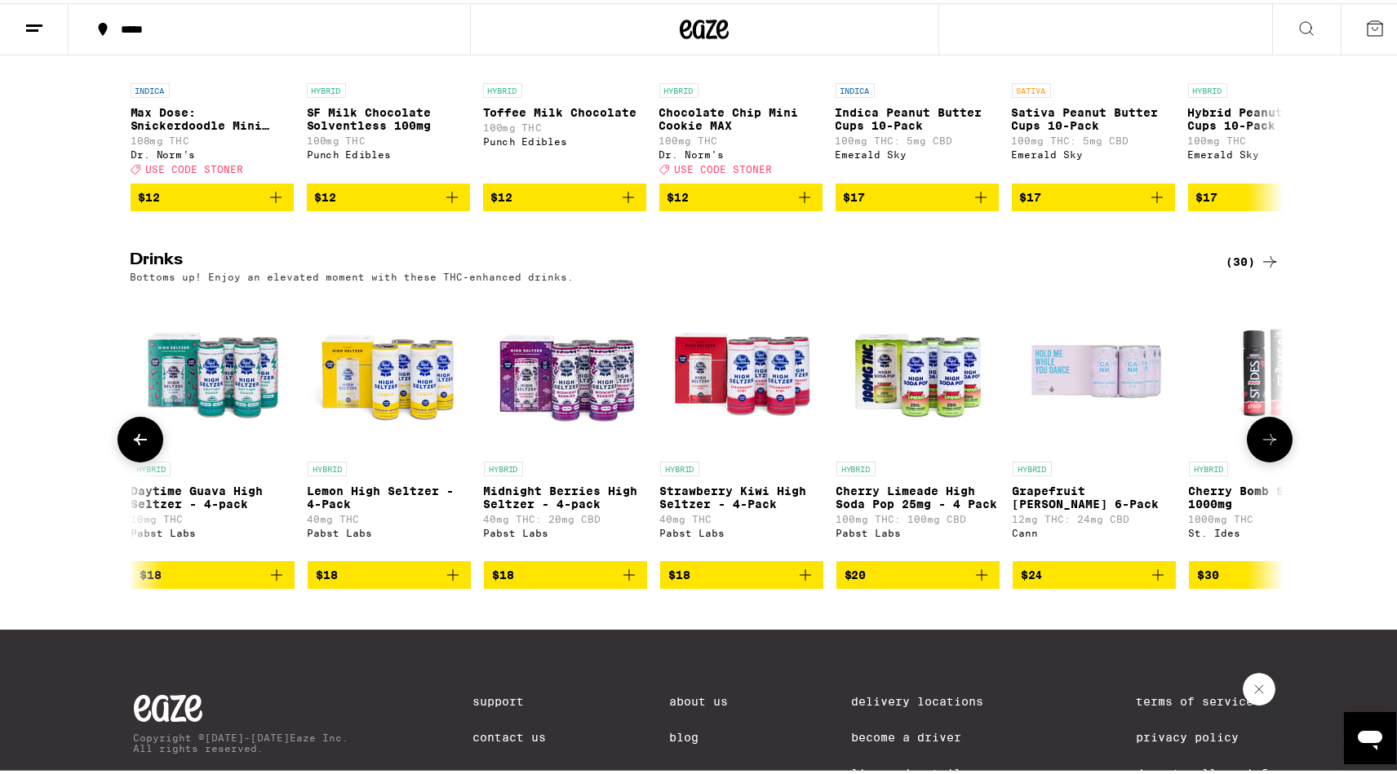
click at [1265, 446] on icon at bounding box center [1270, 437] width 20 height 20
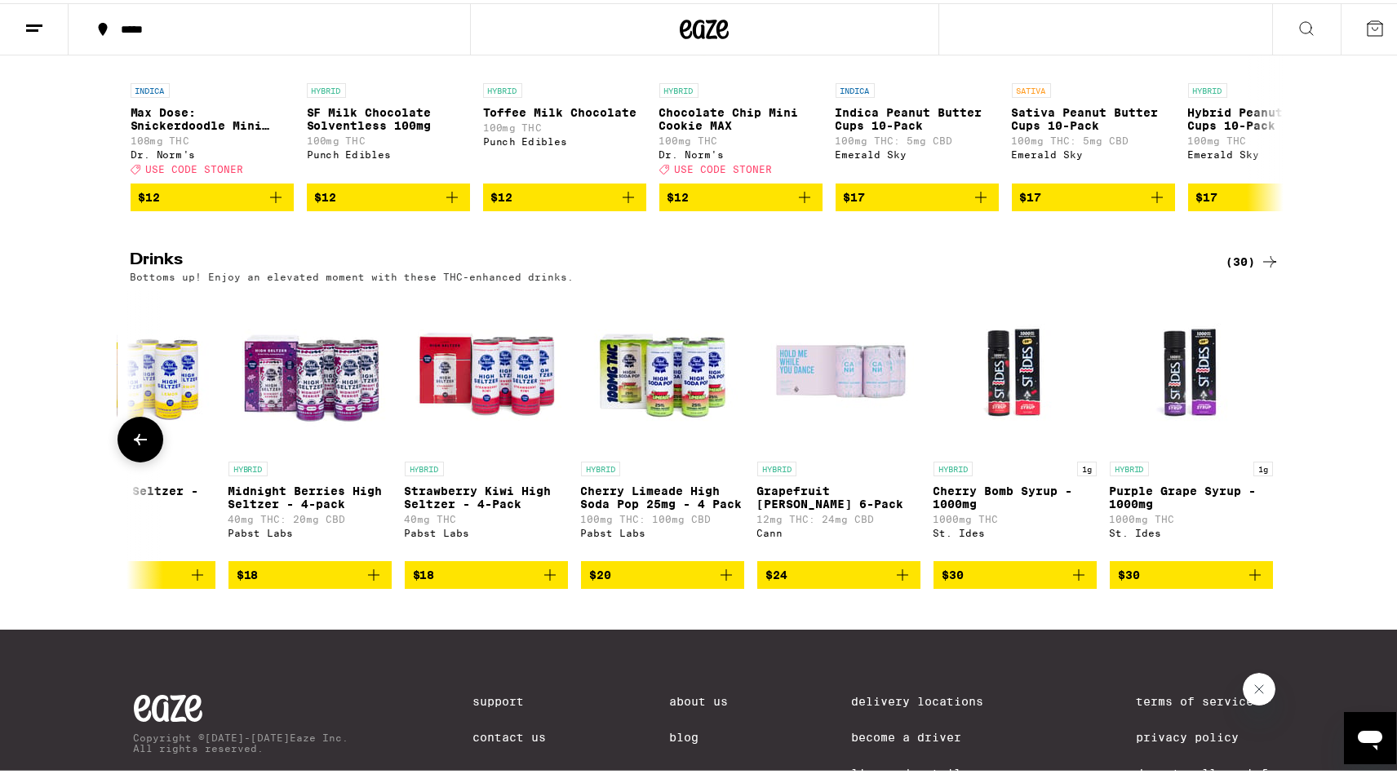
scroll to position [0, 4138]
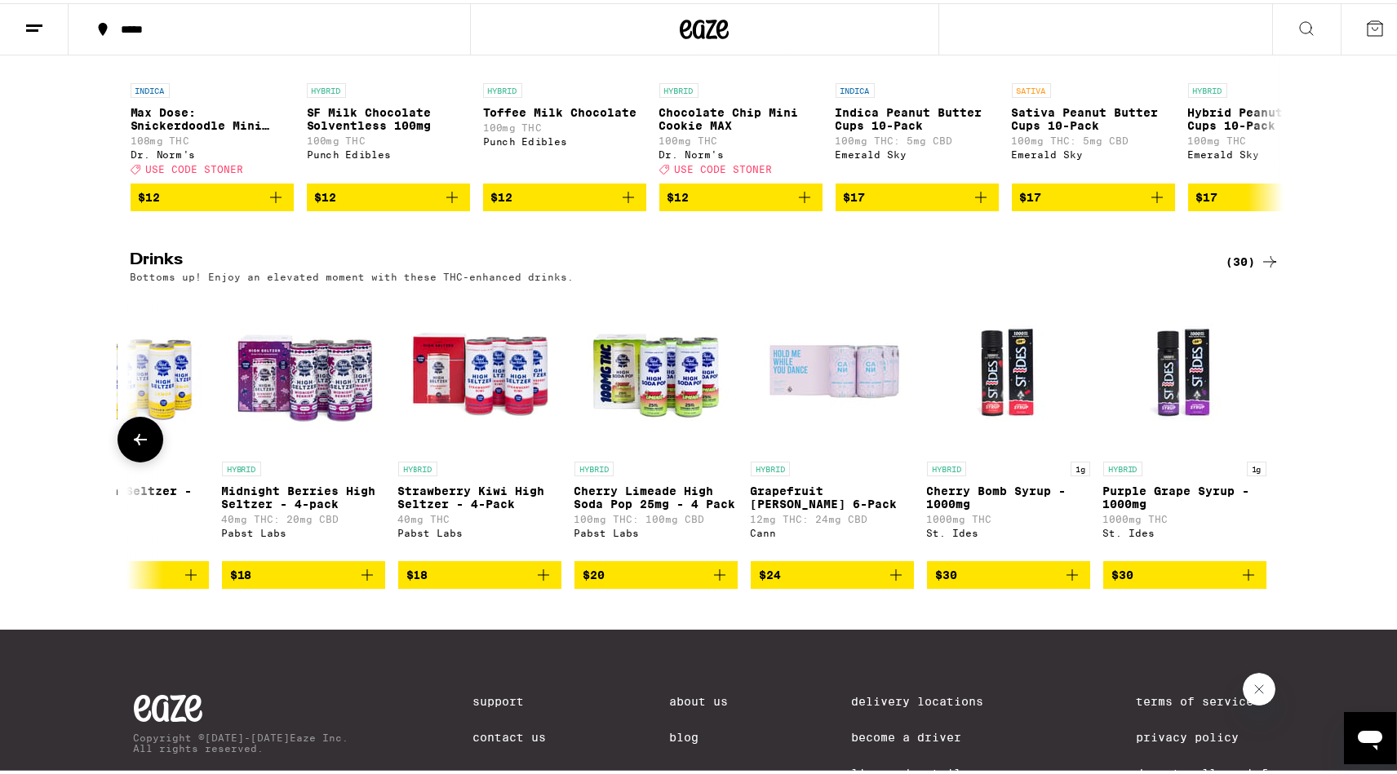
click at [1240, 582] on icon "Add to bag" at bounding box center [1248, 572] width 20 height 20
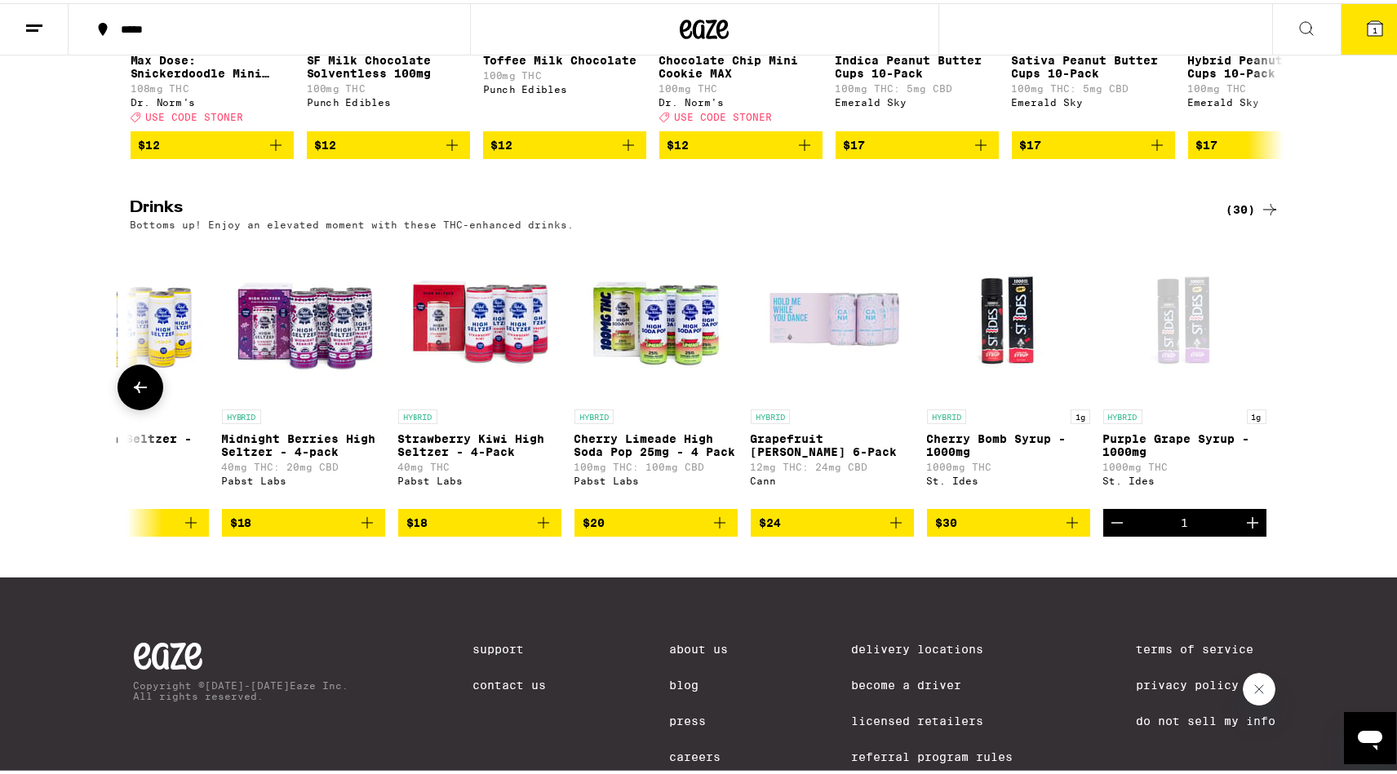
click at [1243, 529] on icon "Increment" at bounding box center [1253, 520] width 20 height 20
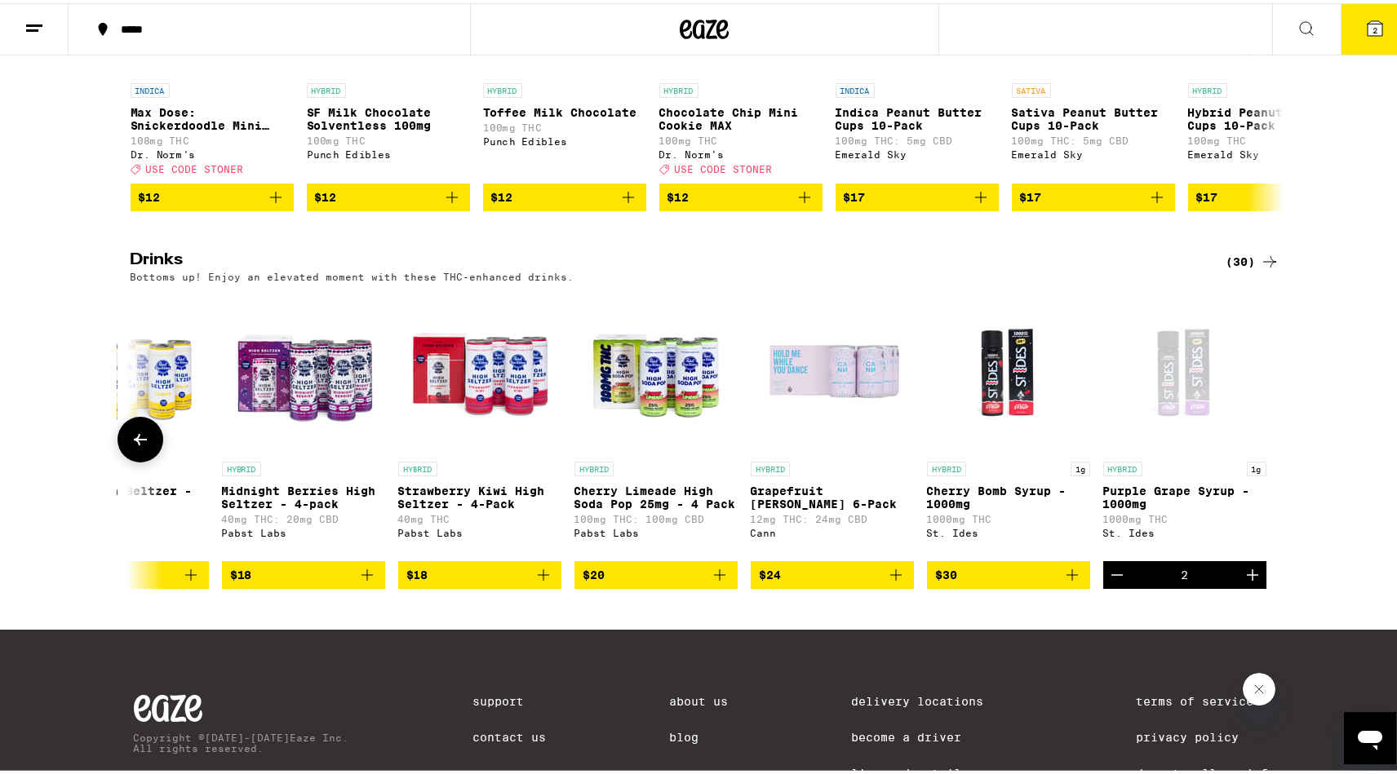
click at [1247, 582] on icon "Increment" at bounding box center [1253, 572] width 20 height 20
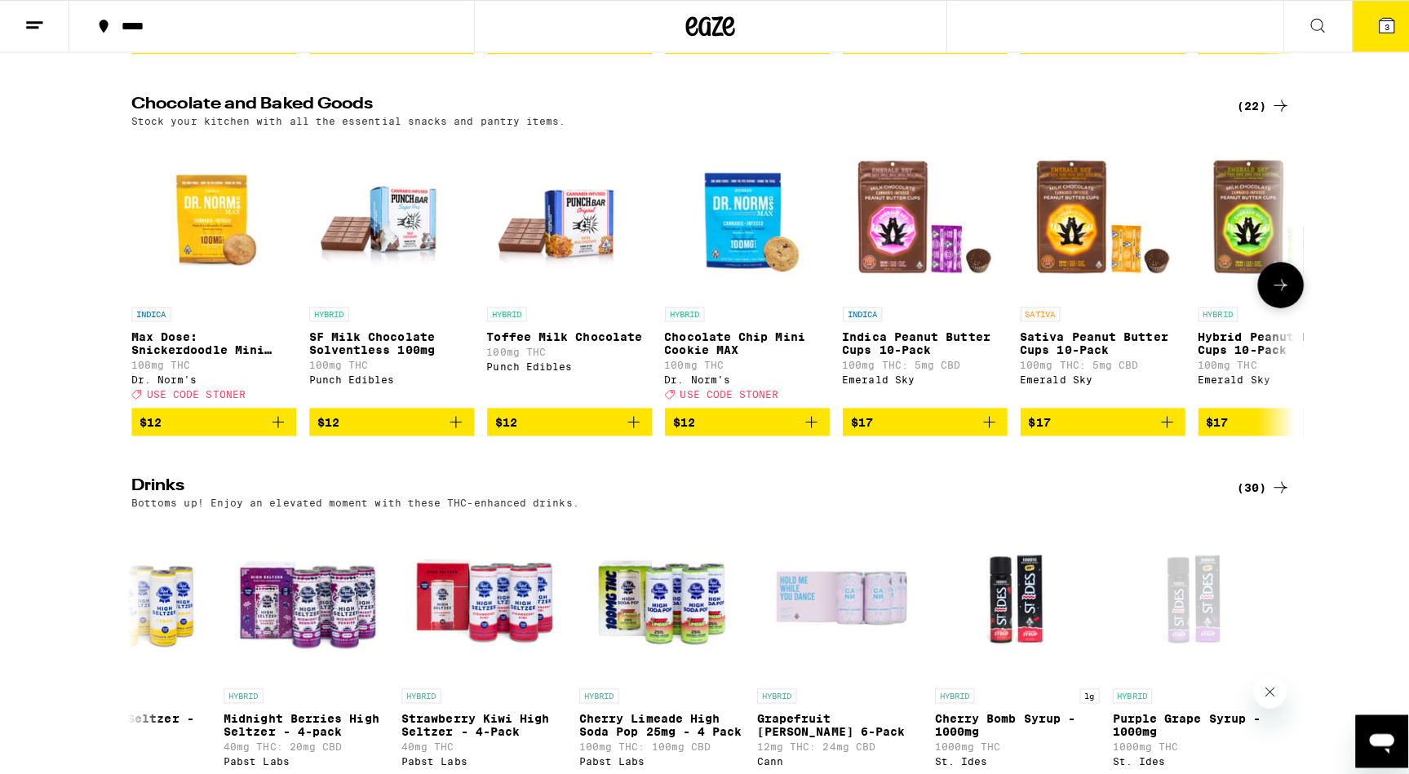
scroll to position [326, 0]
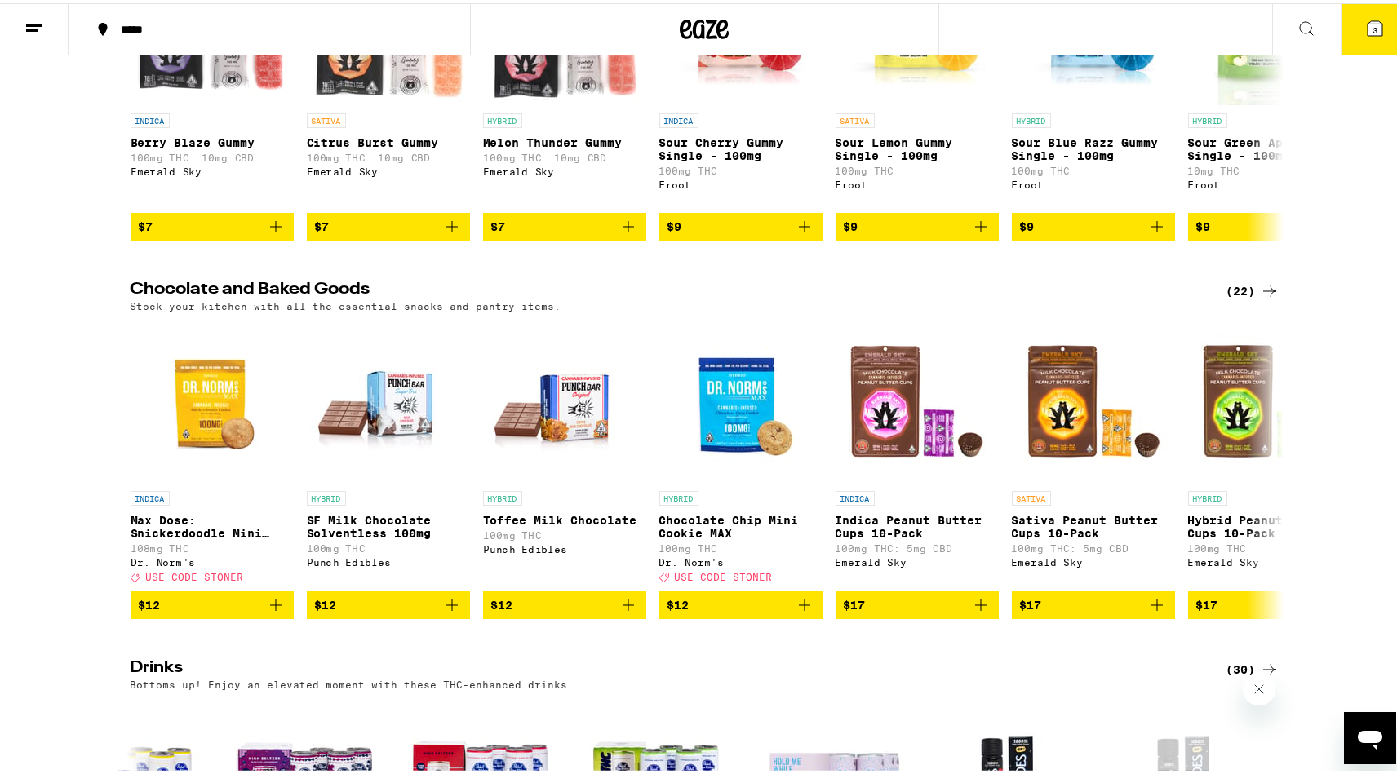
click at [1341, 10] on button "3" at bounding box center [1374, 26] width 69 height 51
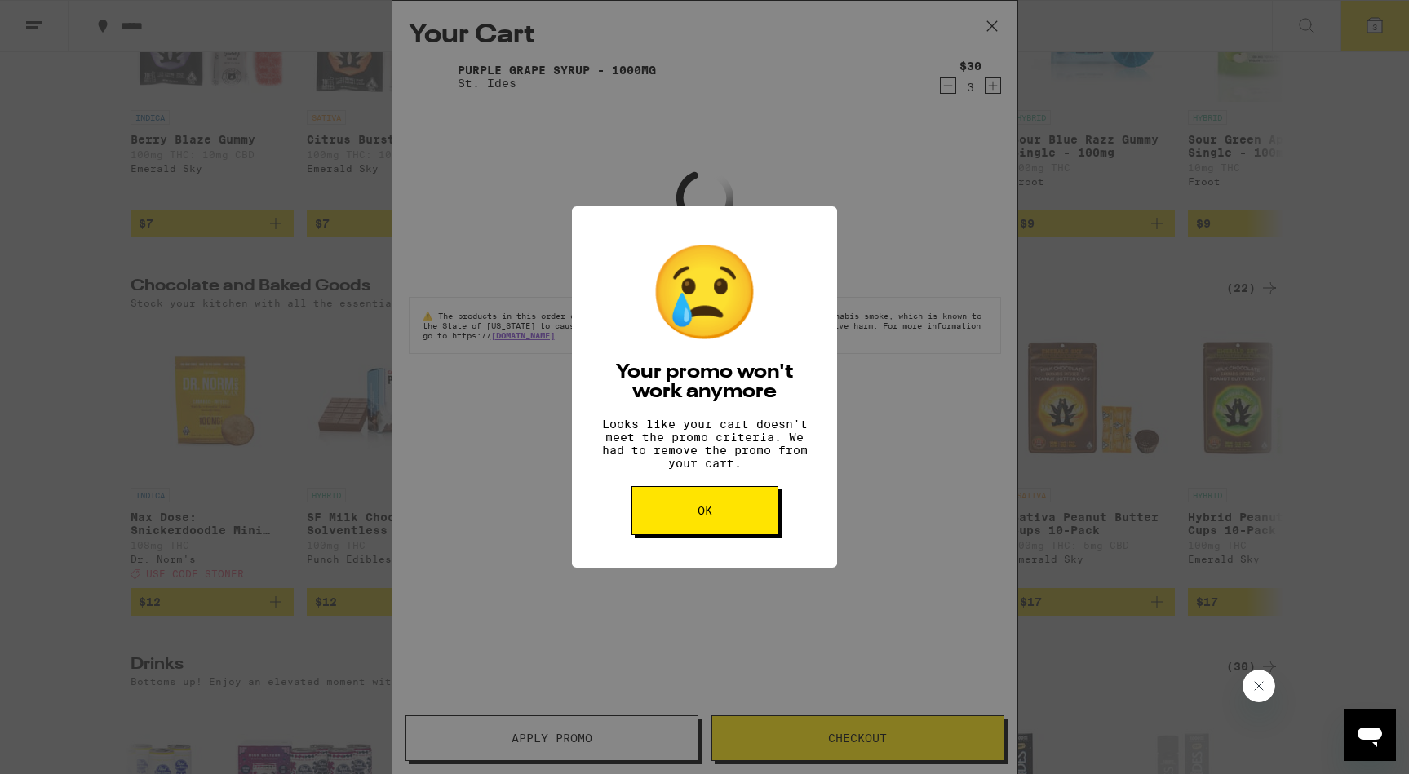
click at [742, 535] on button "OK" at bounding box center [704, 510] width 147 height 49
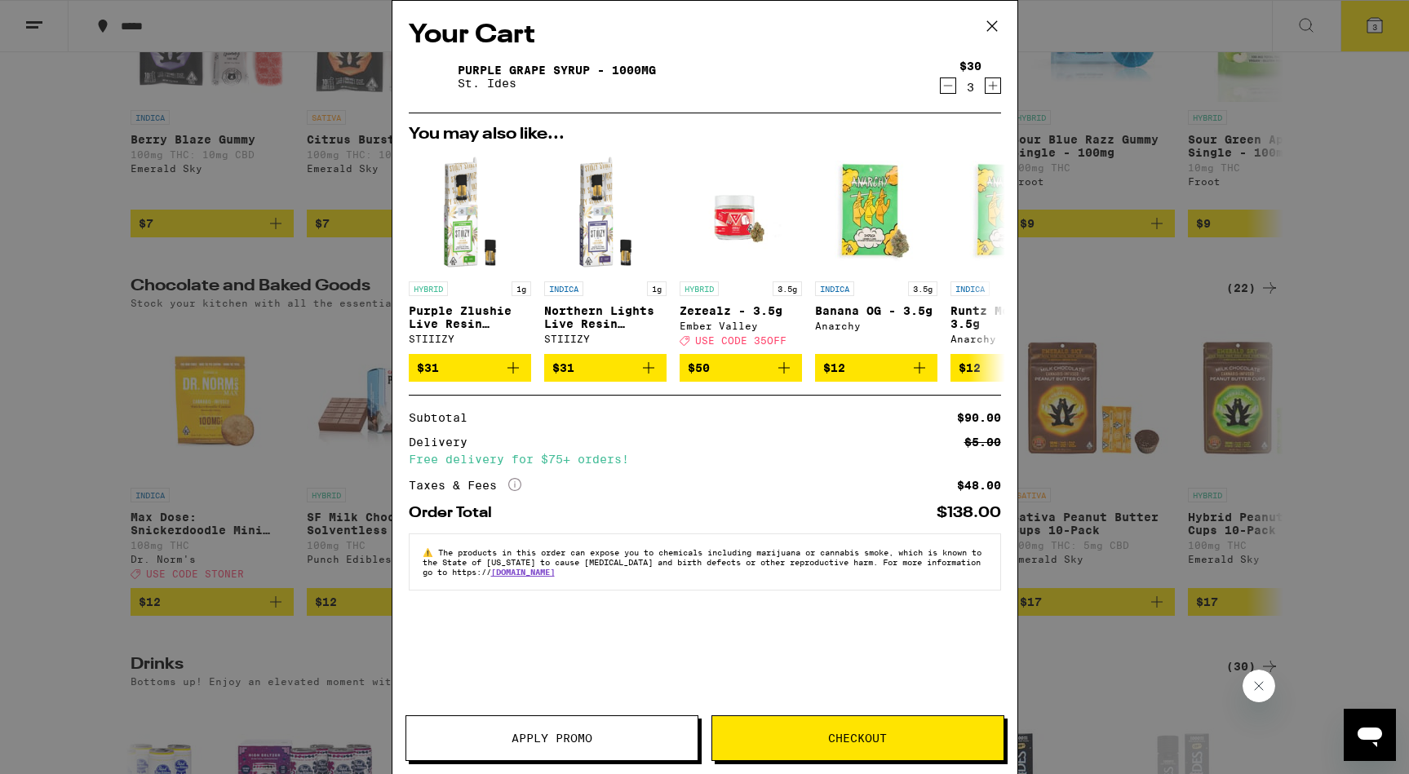
click at [942, 89] on icon "Decrement" at bounding box center [948, 86] width 15 height 20
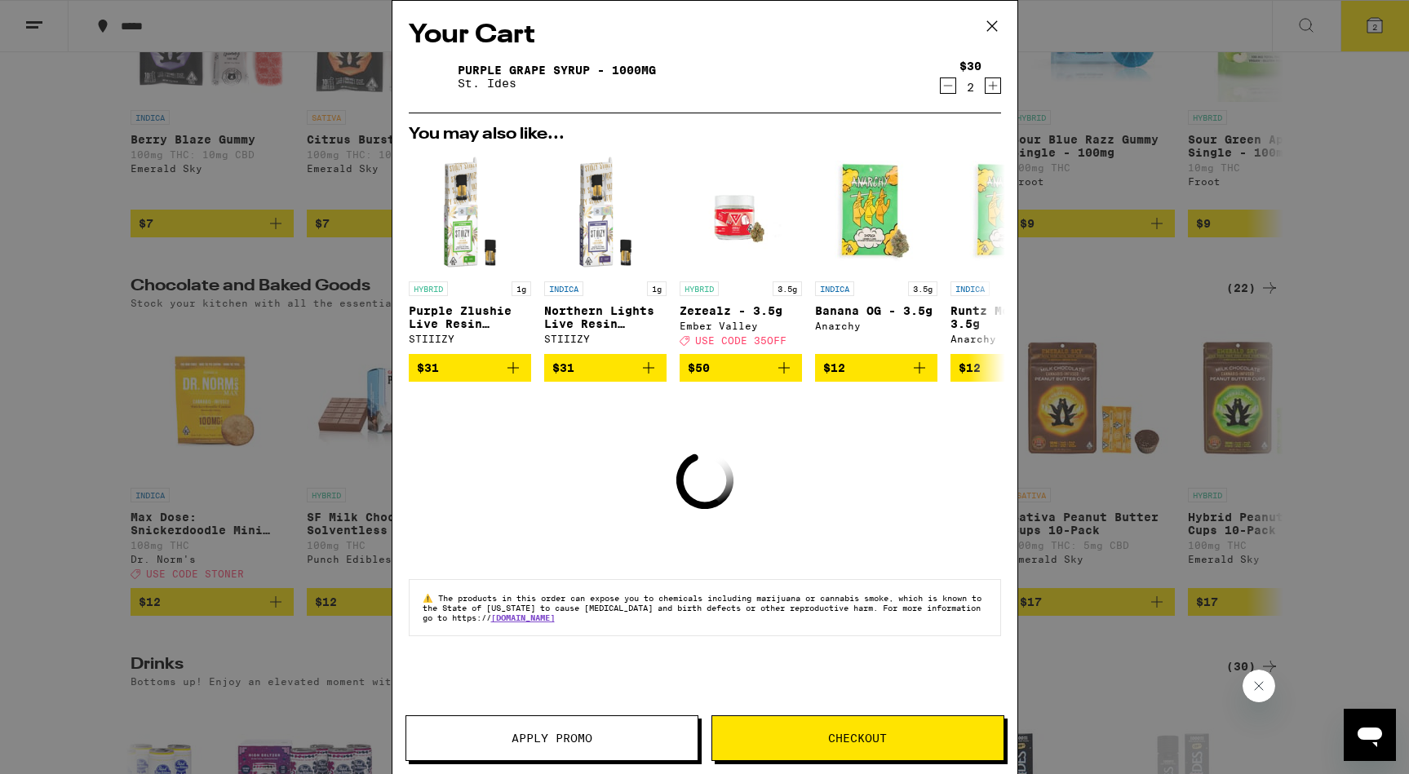
click at [945, 89] on icon "Decrement" at bounding box center [948, 86] width 15 height 20
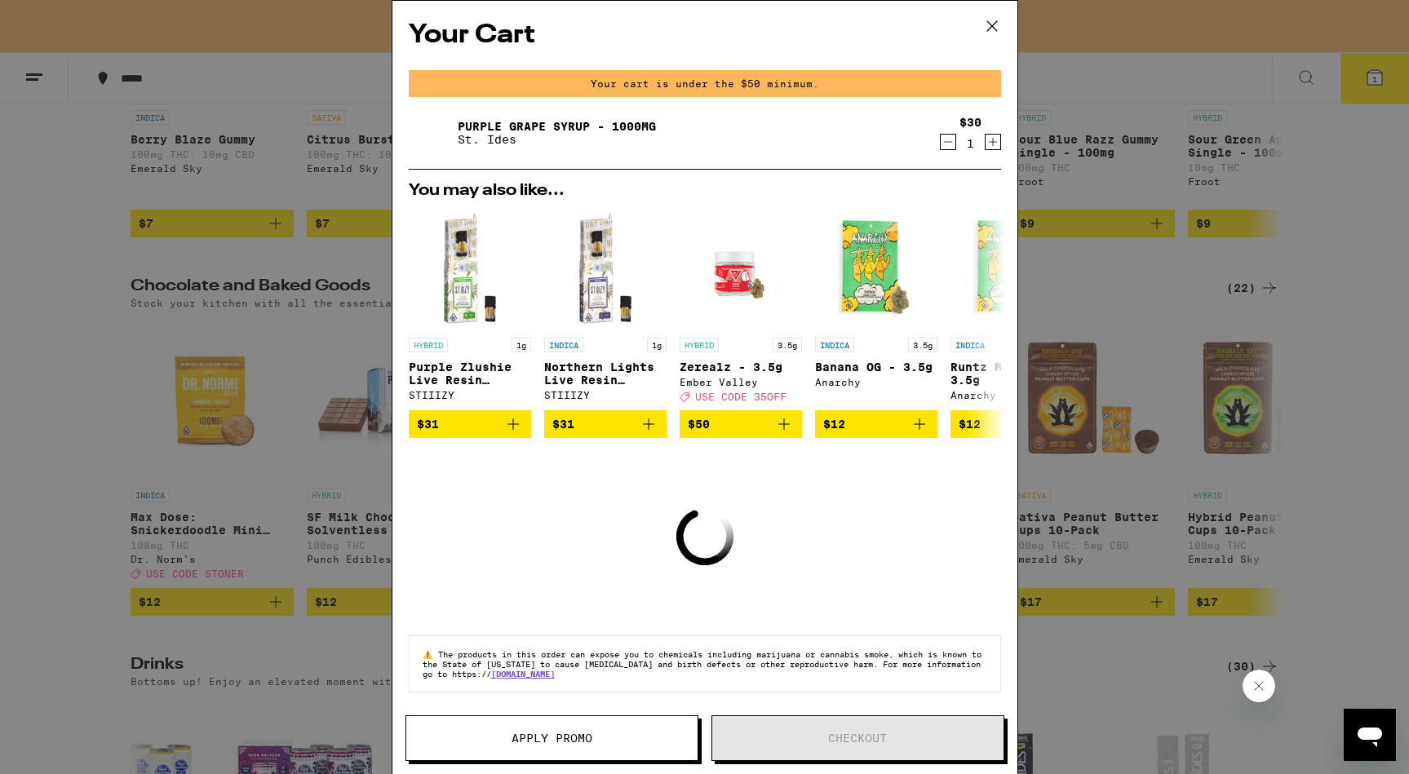
click at [941, 142] on icon "Decrement" at bounding box center [948, 142] width 15 height 20
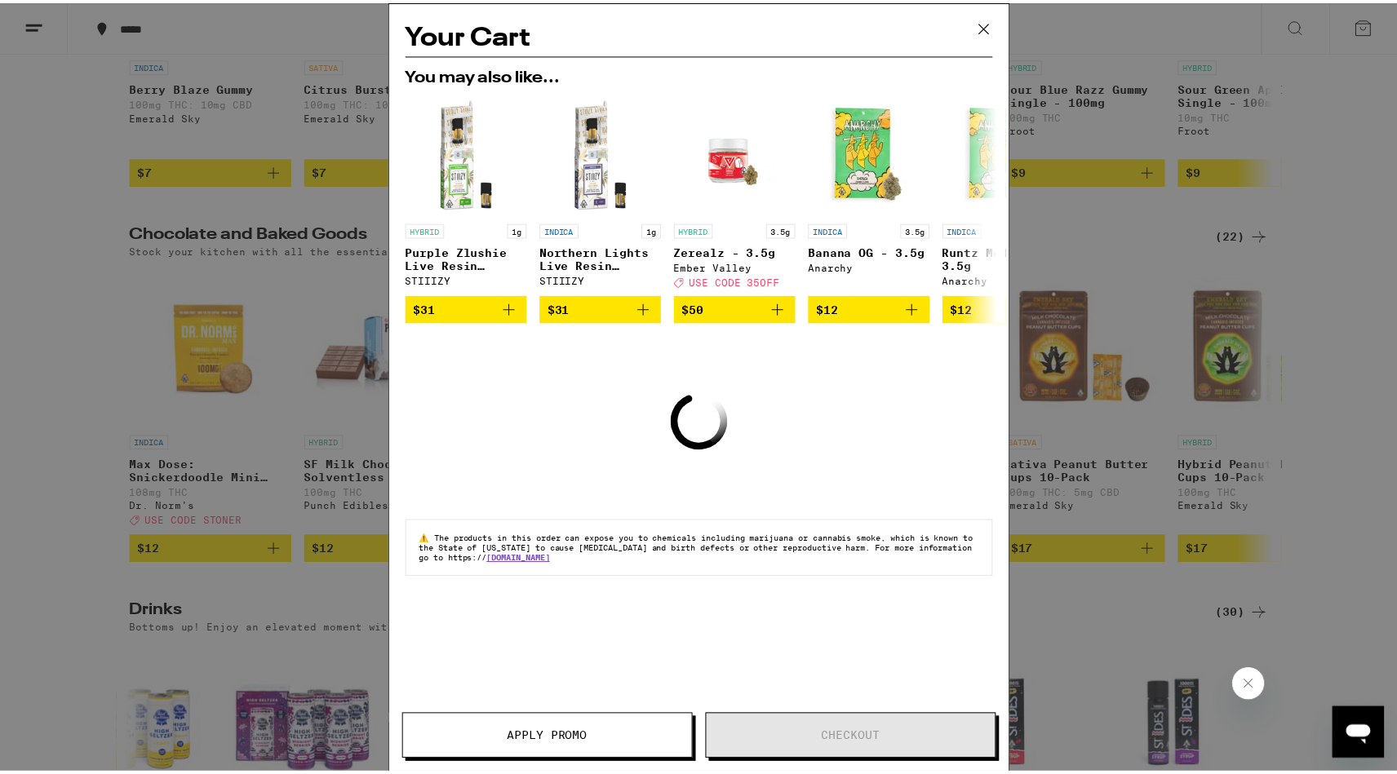
scroll to position [326, 0]
